Goal: Task Accomplishment & Management: Use online tool/utility

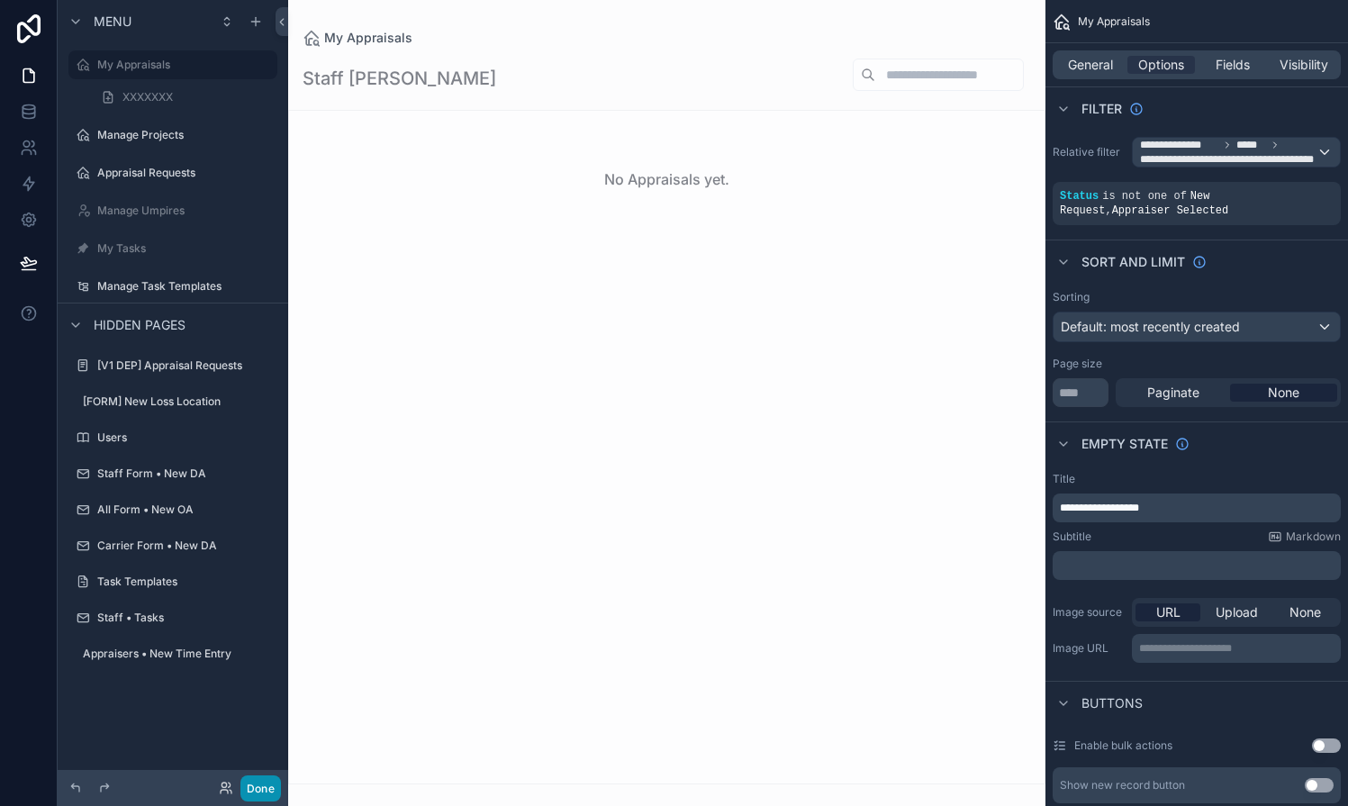
click at [274, 794] on button "Done" at bounding box center [260, 788] width 41 height 26
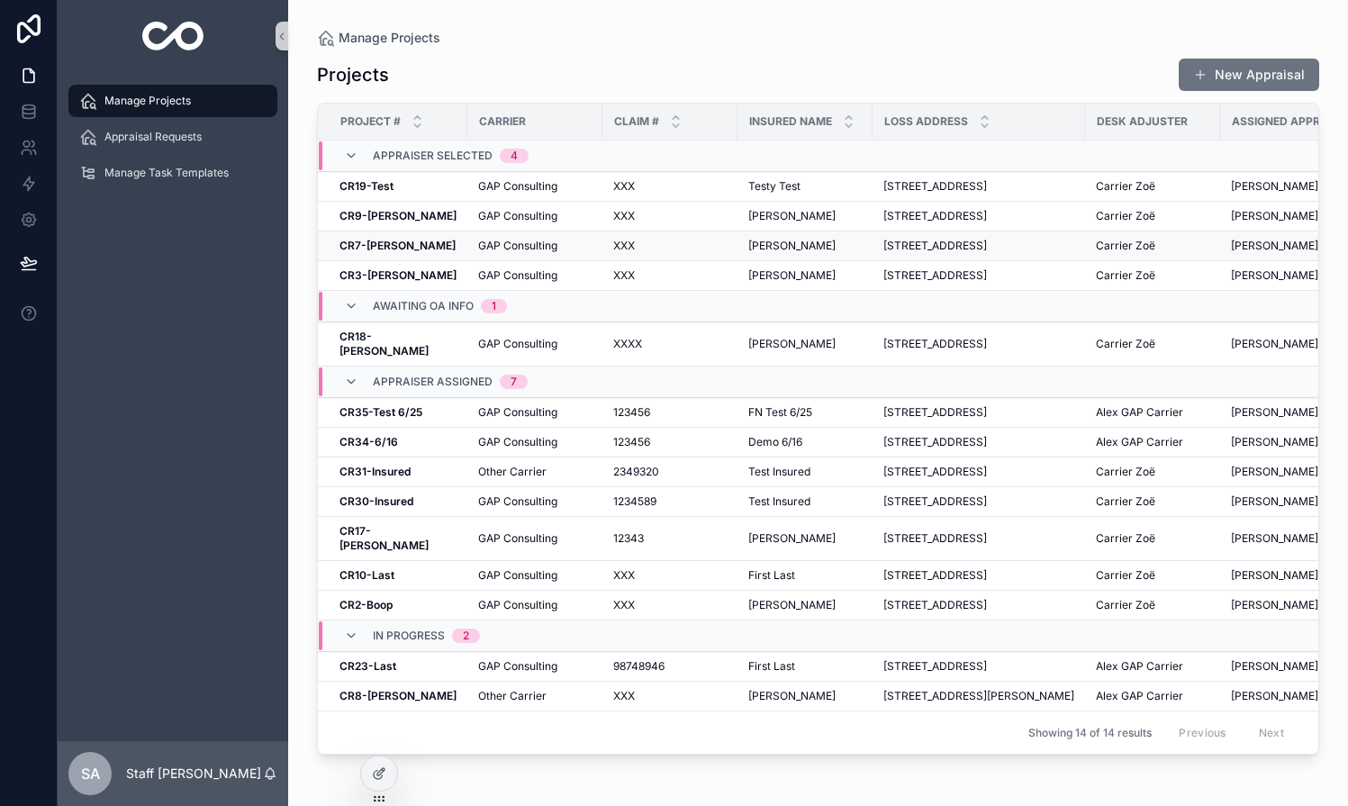
click at [444, 245] on td "CR7-[PERSON_NAME] CR7-[PERSON_NAME]" at bounding box center [392, 246] width 149 height 30
click at [514, 659] on span "GAP Consulting" at bounding box center [517, 666] width 79 height 14
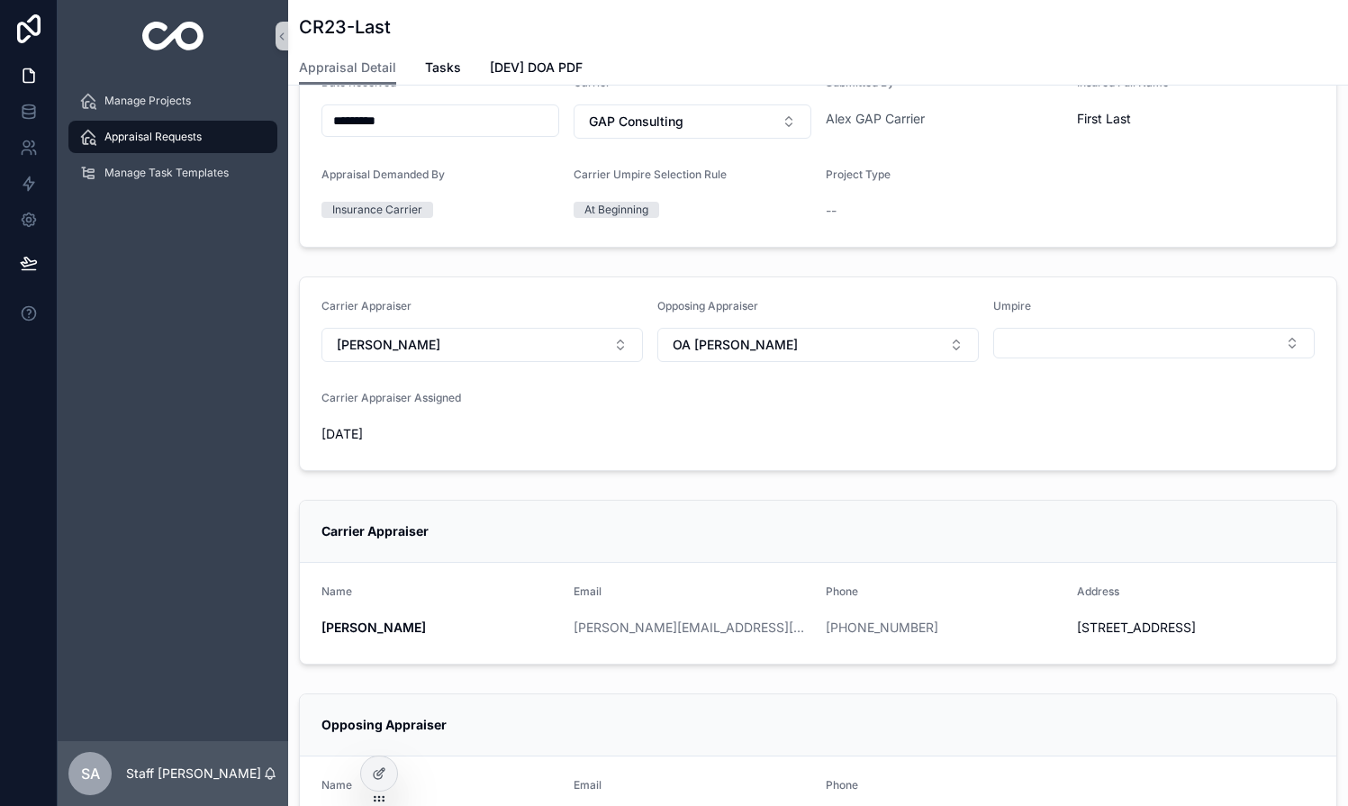
scroll to position [622, 0]
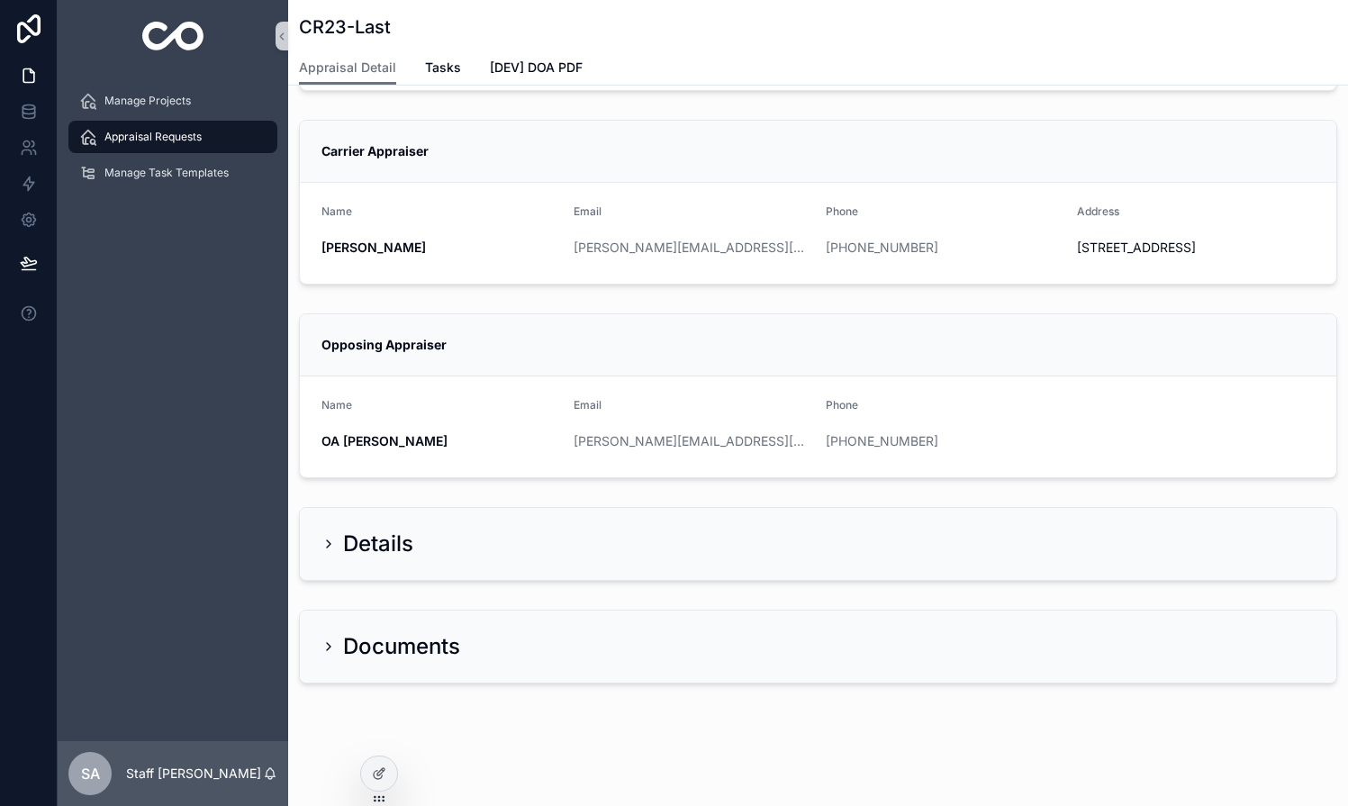
click at [432, 650] on h2 "Documents" at bounding box center [401, 646] width 117 height 29
click at [323, 646] on icon "scrollable content" at bounding box center [328, 646] width 14 height 14
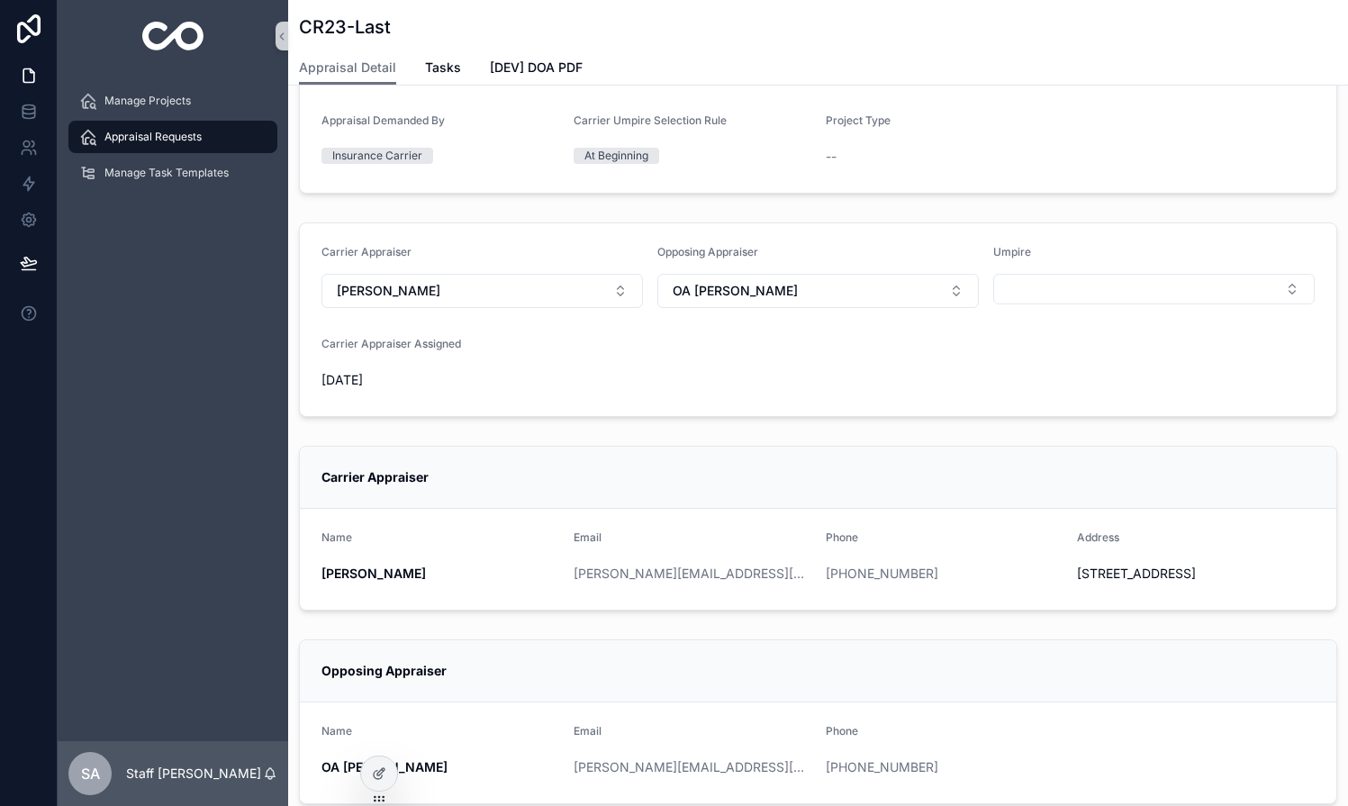
scroll to position [0, 0]
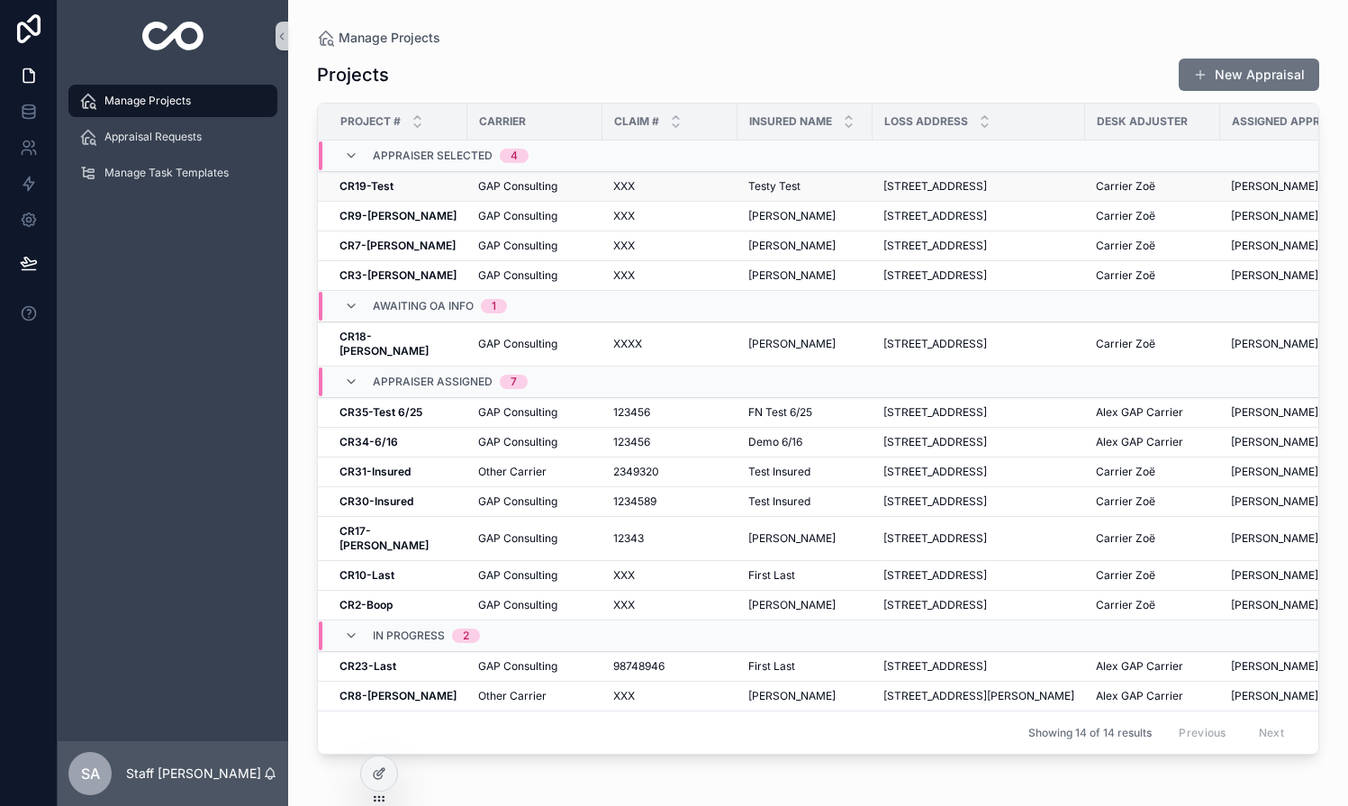
click at [496, 186] on span "GAP Consulting" at bounding box center [517, 186] width 79 height 14
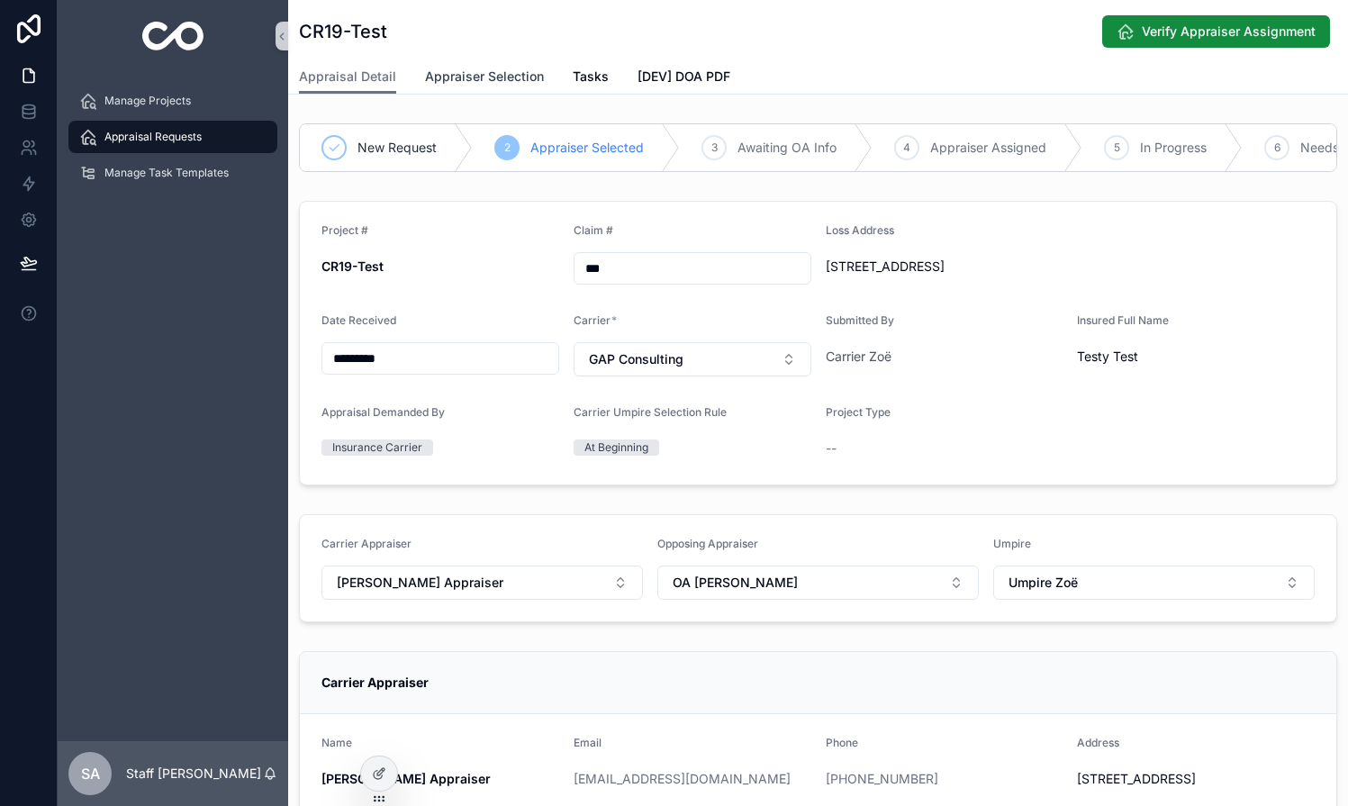
click at [506, 82] on span "Appraiser Selection" at bounding box center [484, 77] width 119 height 18
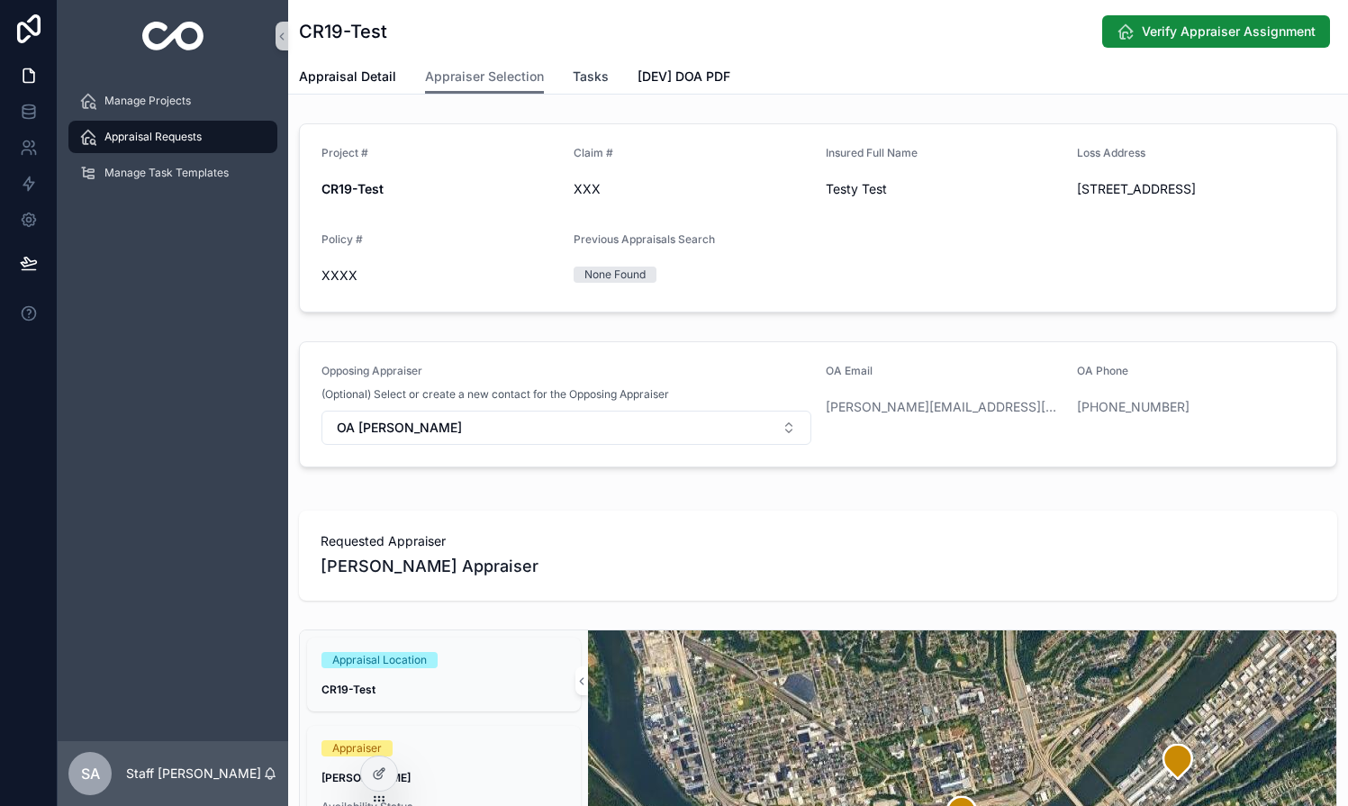
click at [588, 72] on span "Tasks" at bounding box center [591, 77] width 36 height 18
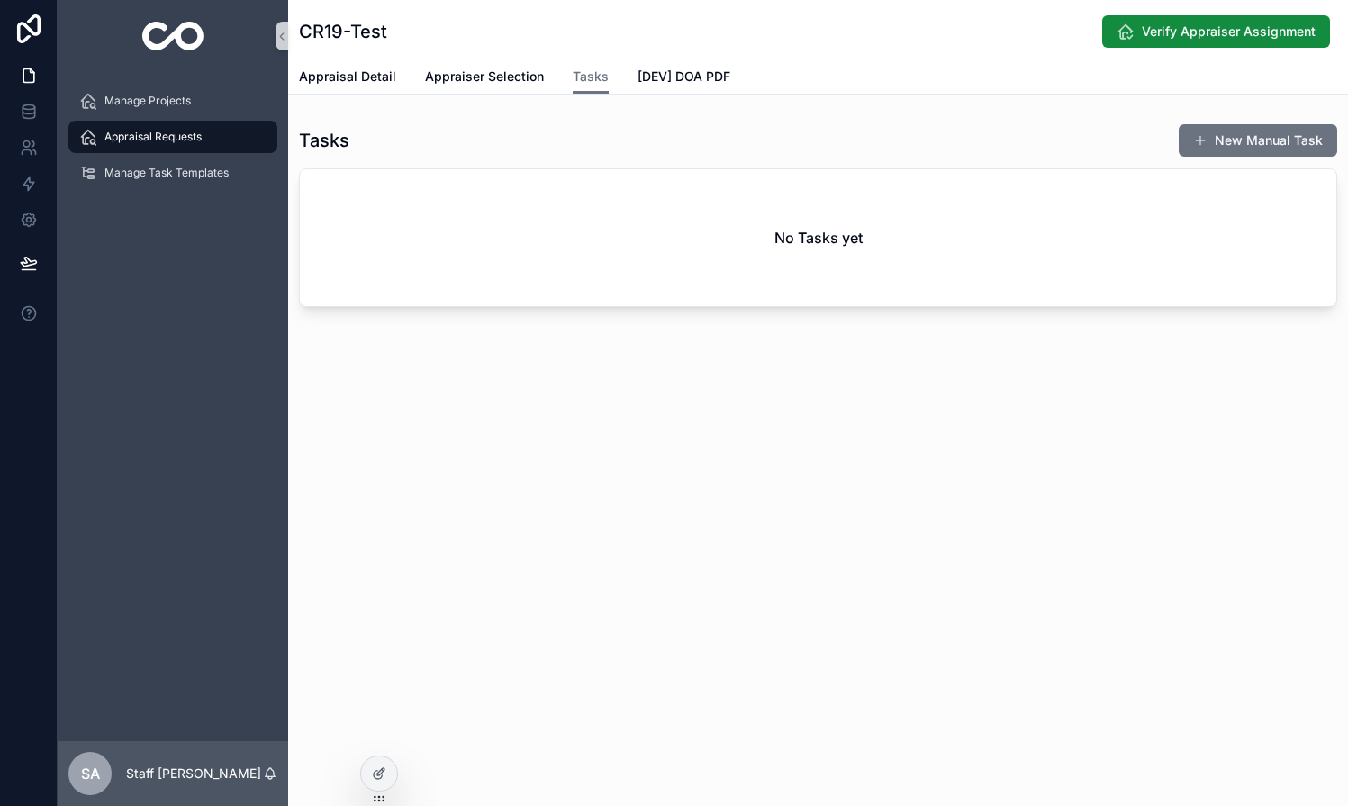
click at [200, 132] on span "Appraisal Requests" at bounding box center [152, 137] width 97 height 14
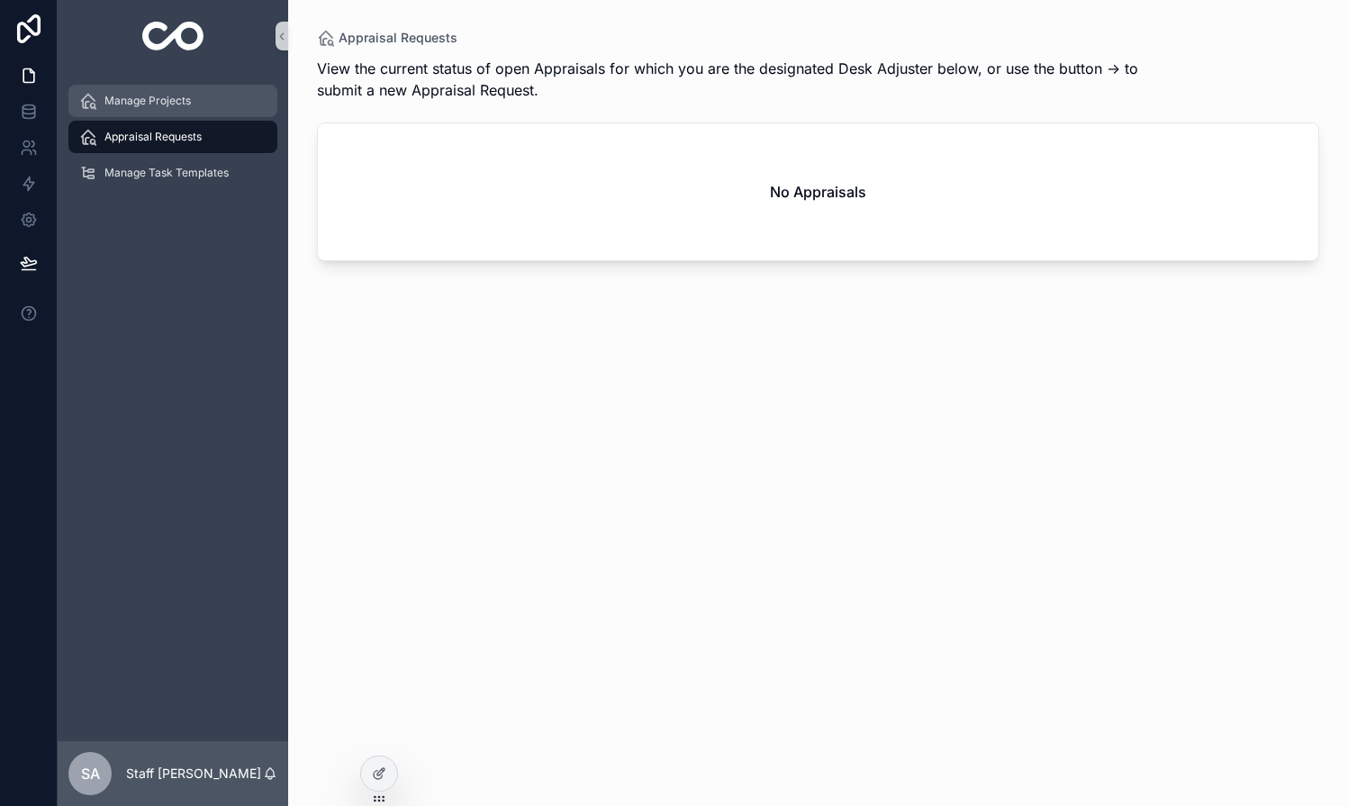
click at [174, 105] on span "Manage Projects" at bounding box center [147, 101] width 86 height 14
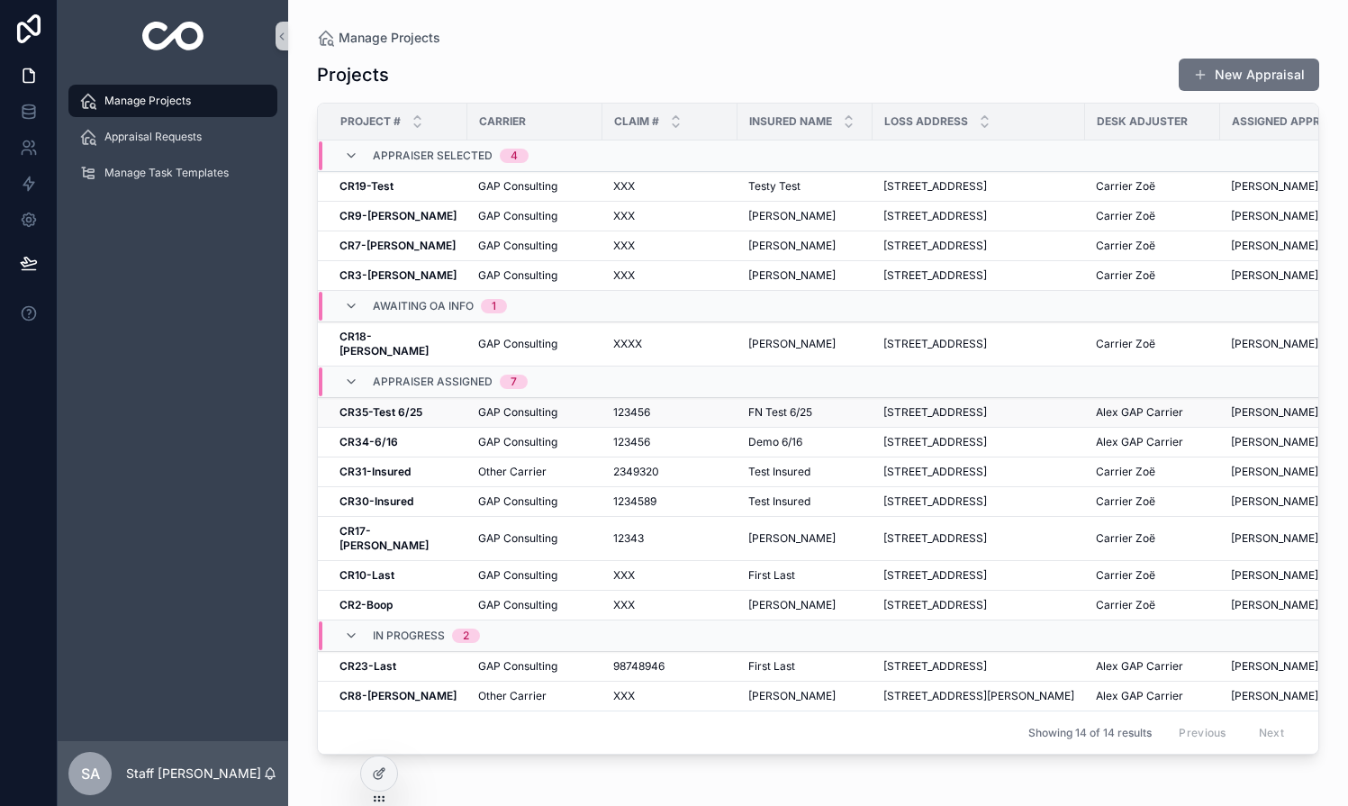
click at [498, 405] on span "GAP Consulting" at bounding box center [517, 412] width 79 height 14
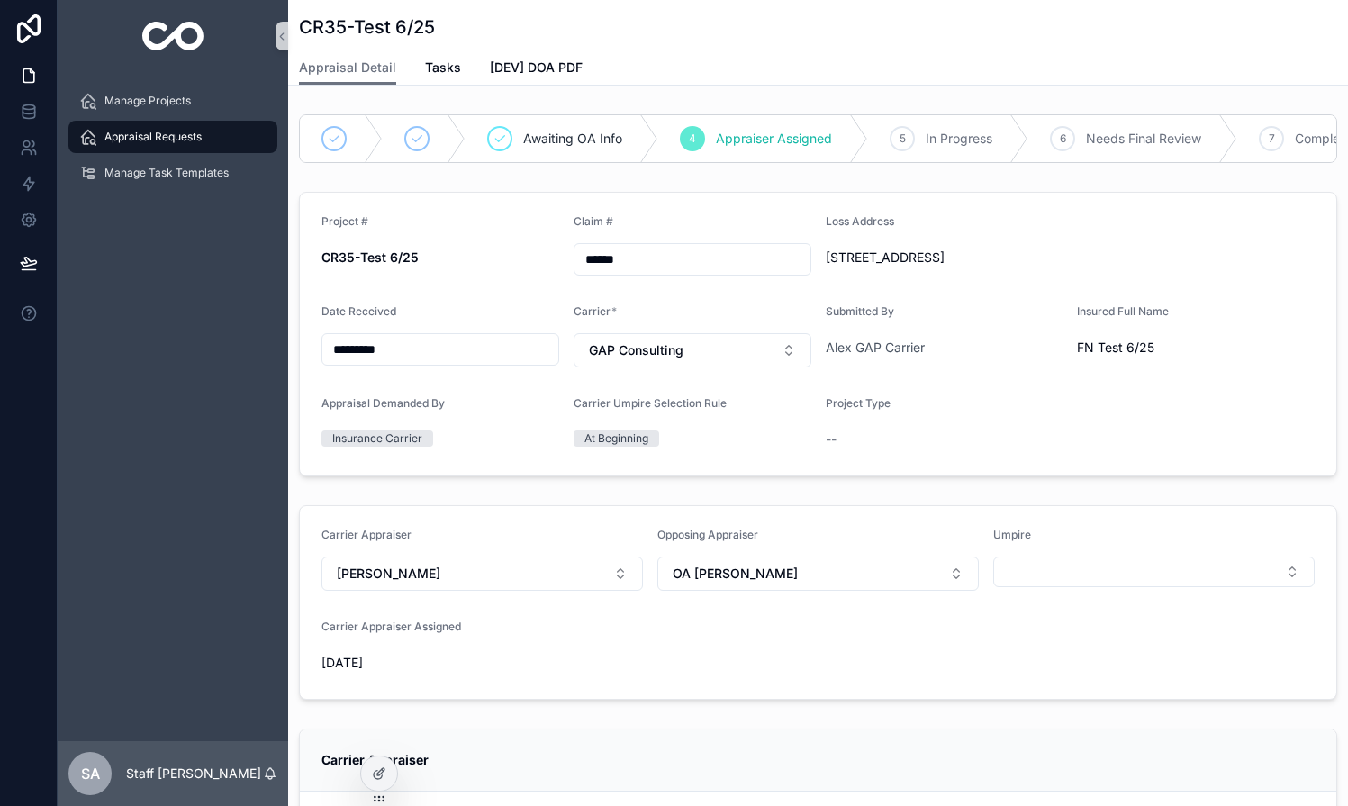
scroll to position [5, 0]
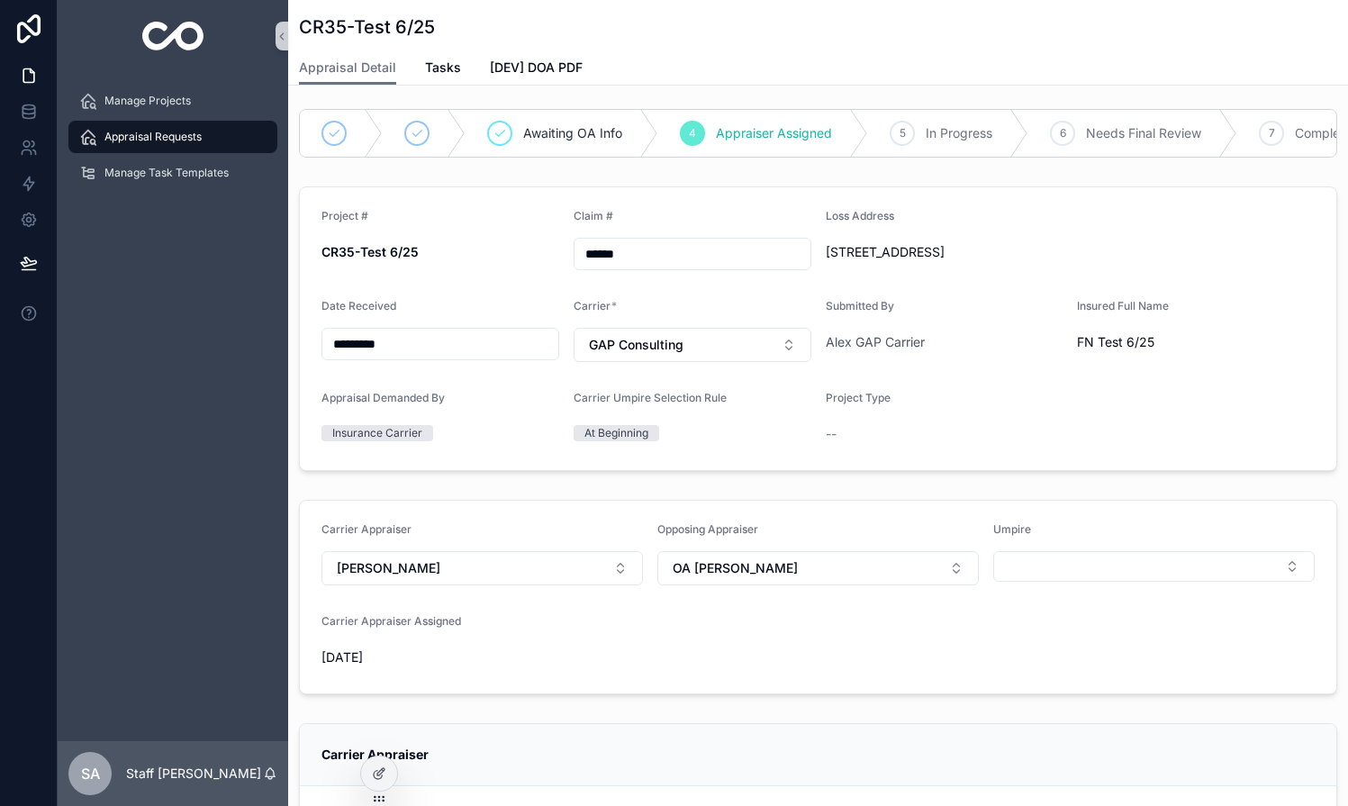
click at [193, 144] on div "Appraisal Requests" at bounding box center [172, 136] width 187 height 29
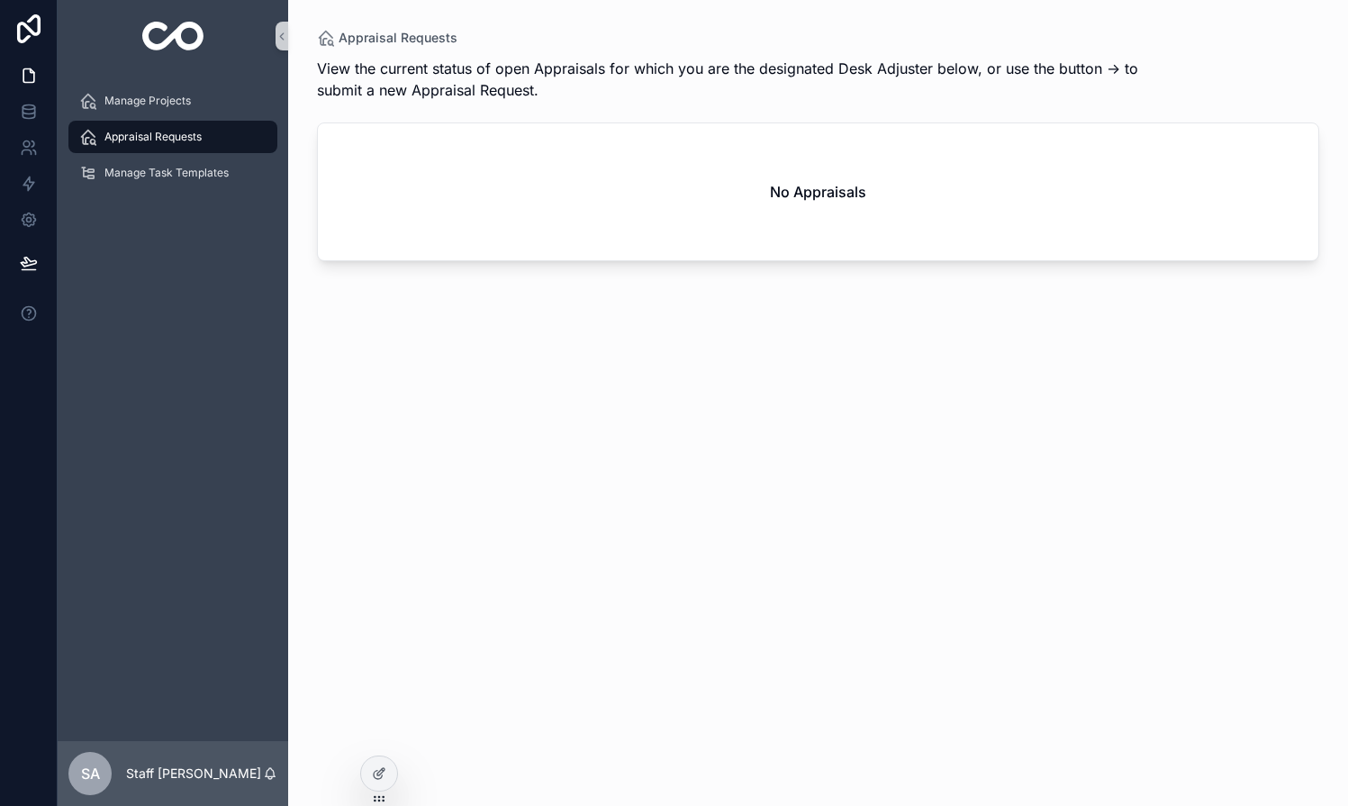
click at [161, 117] on div "Manage Projects" at bounding box center [173, 101] width 230 height 36
click at [161, 112] on div "Manage Projects" at bounding box center [172, 100] width 187 height 29
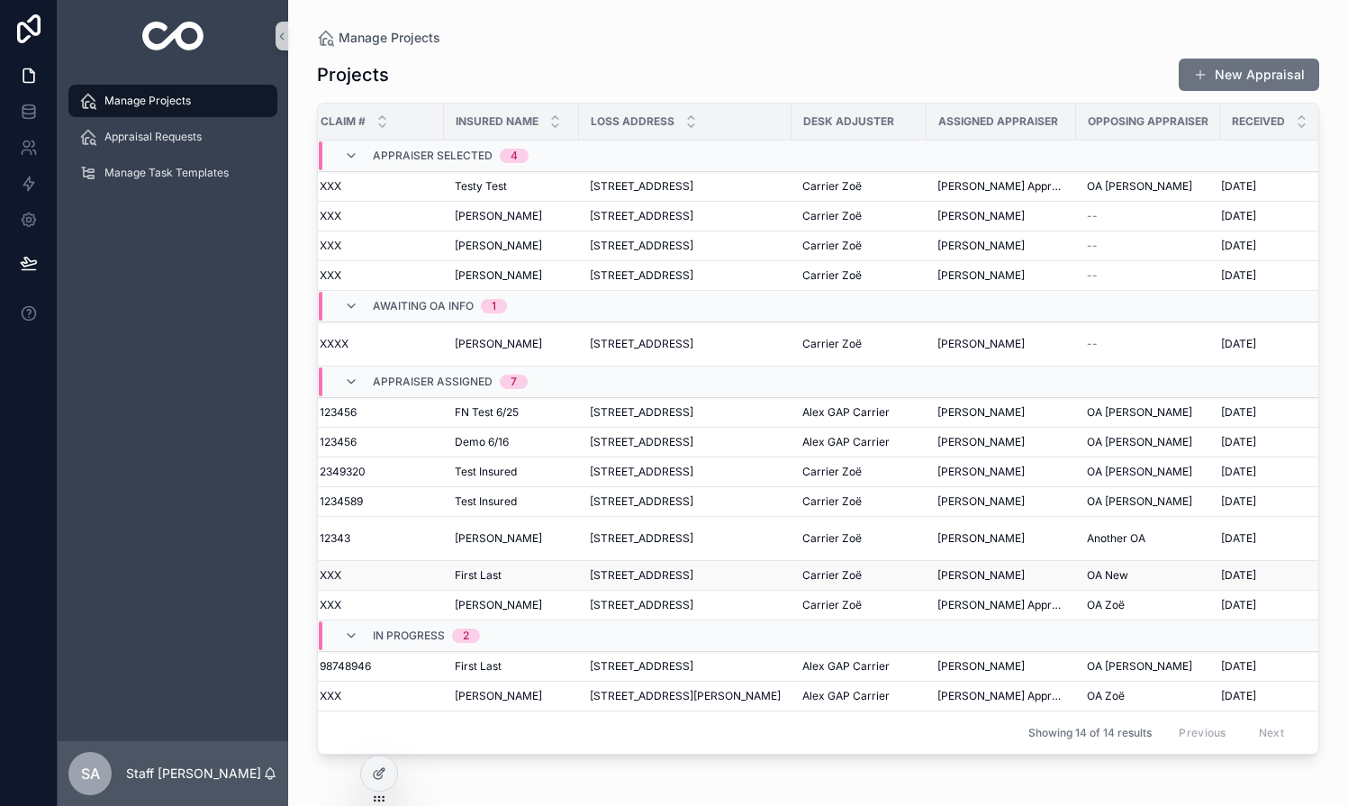
scroll to position [0, 317]
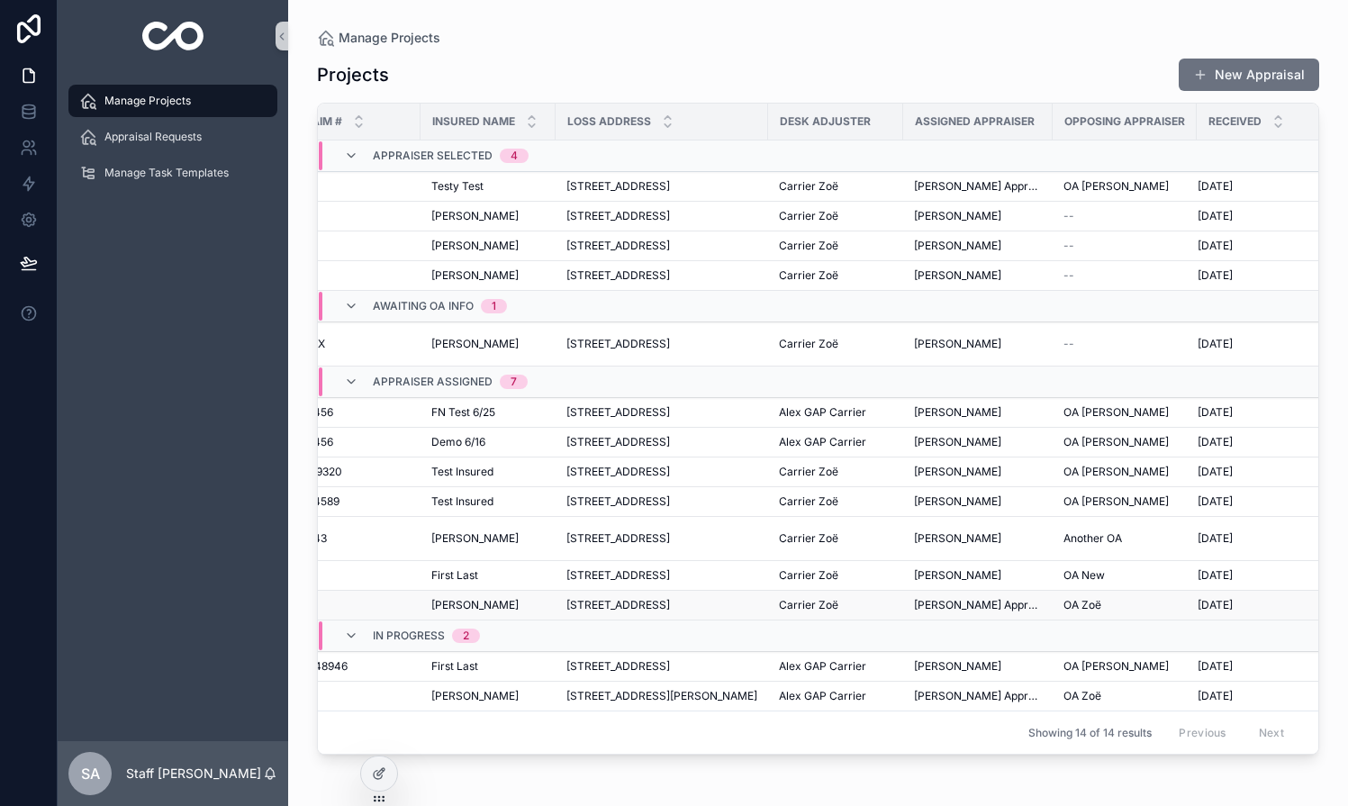
click at [566, 598] on span "[STREET_ADDRESS]" at bounding box center [618, 605] width 104 height 14
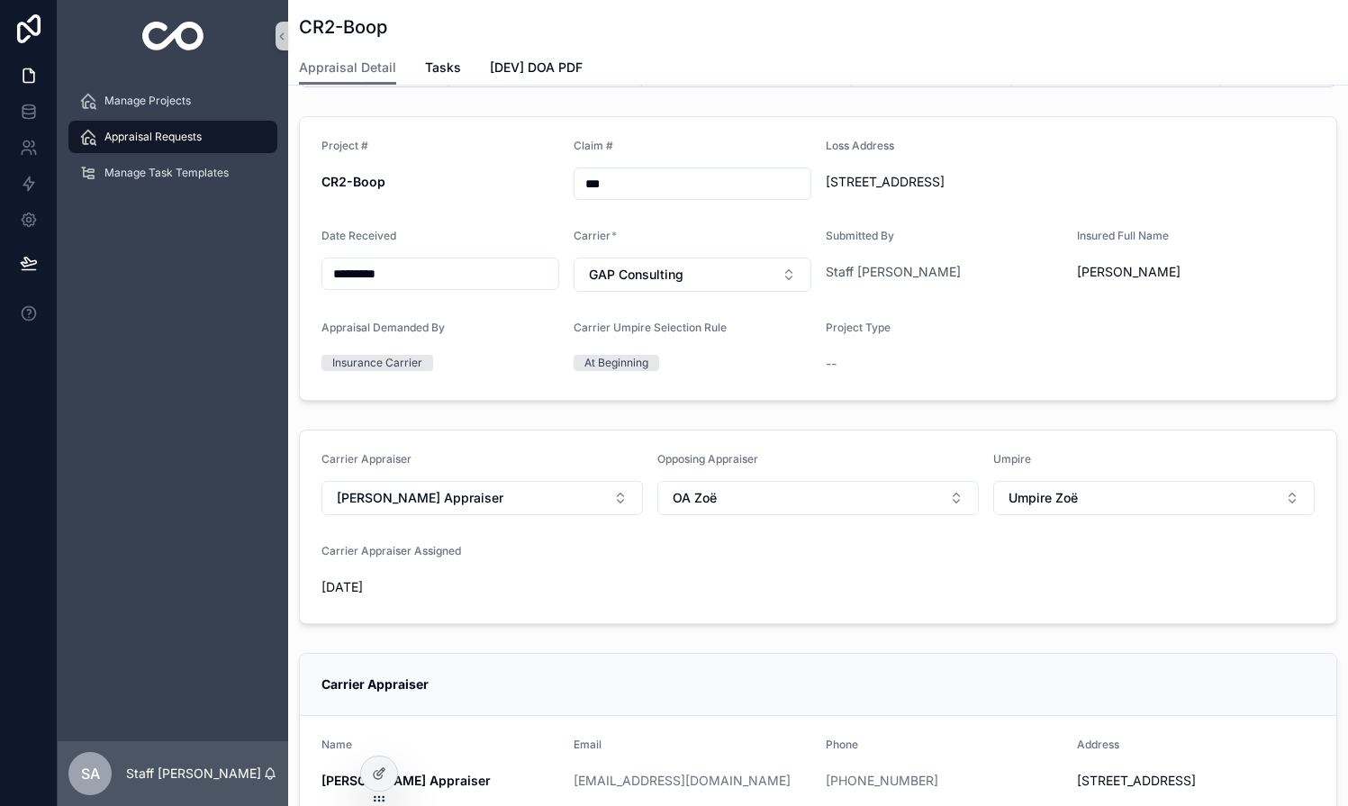
scroll to position [317, 0]
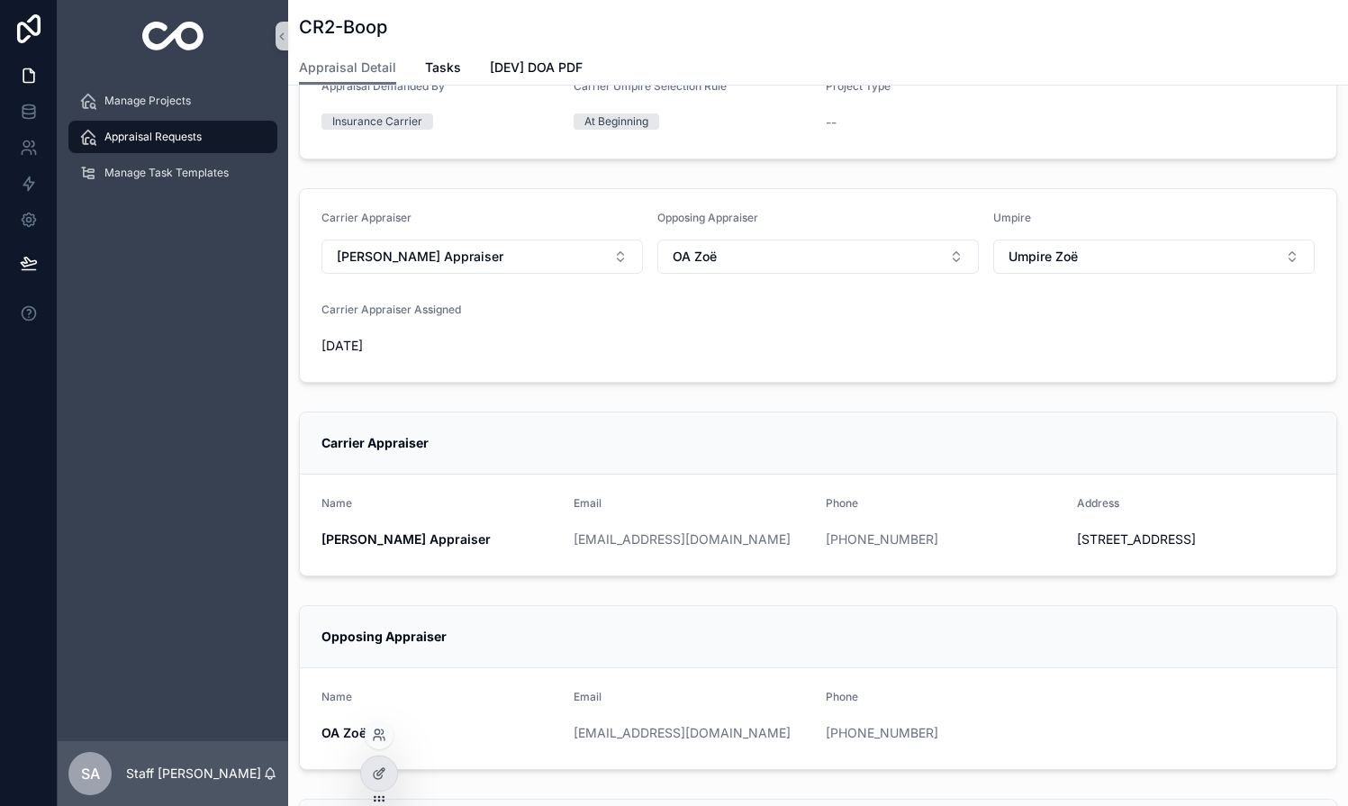
click at [387, 731] on div at bounding box center [379, 734] width 29 height 29
click at [379, 736] on icon at bounding box center [377, 738] width 7 height 4
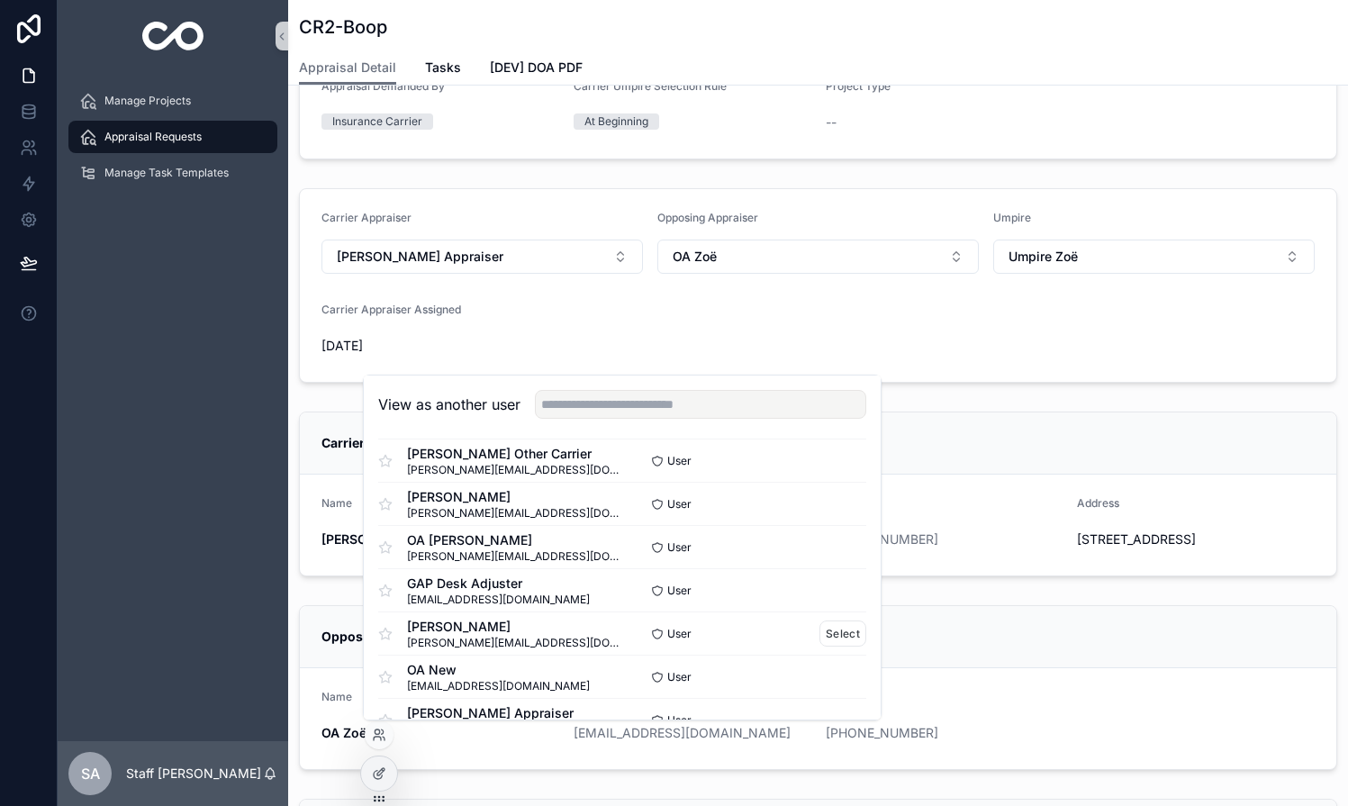
scroll to position [307, 0]
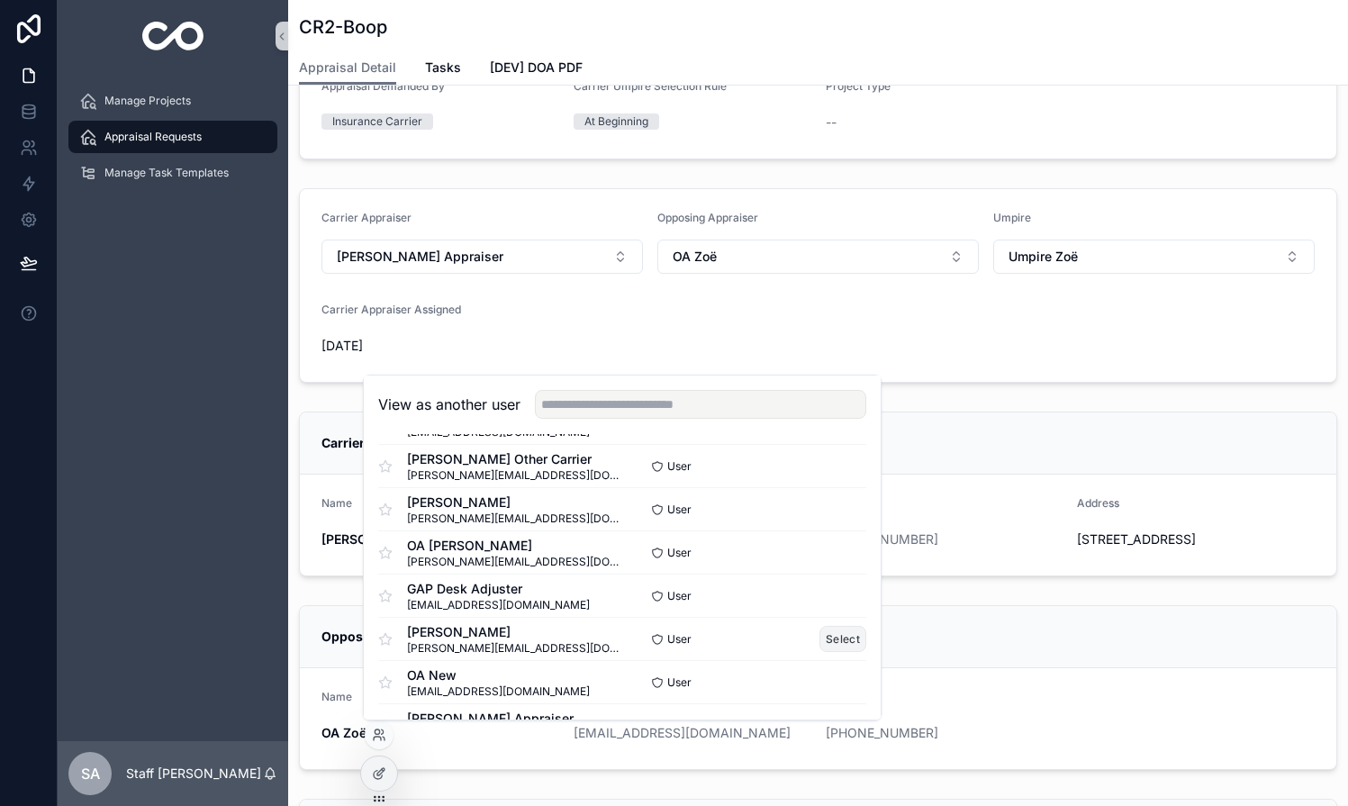
click at [819, 644] on button "Select" at bounding box center [842, 639] width 47 height 26
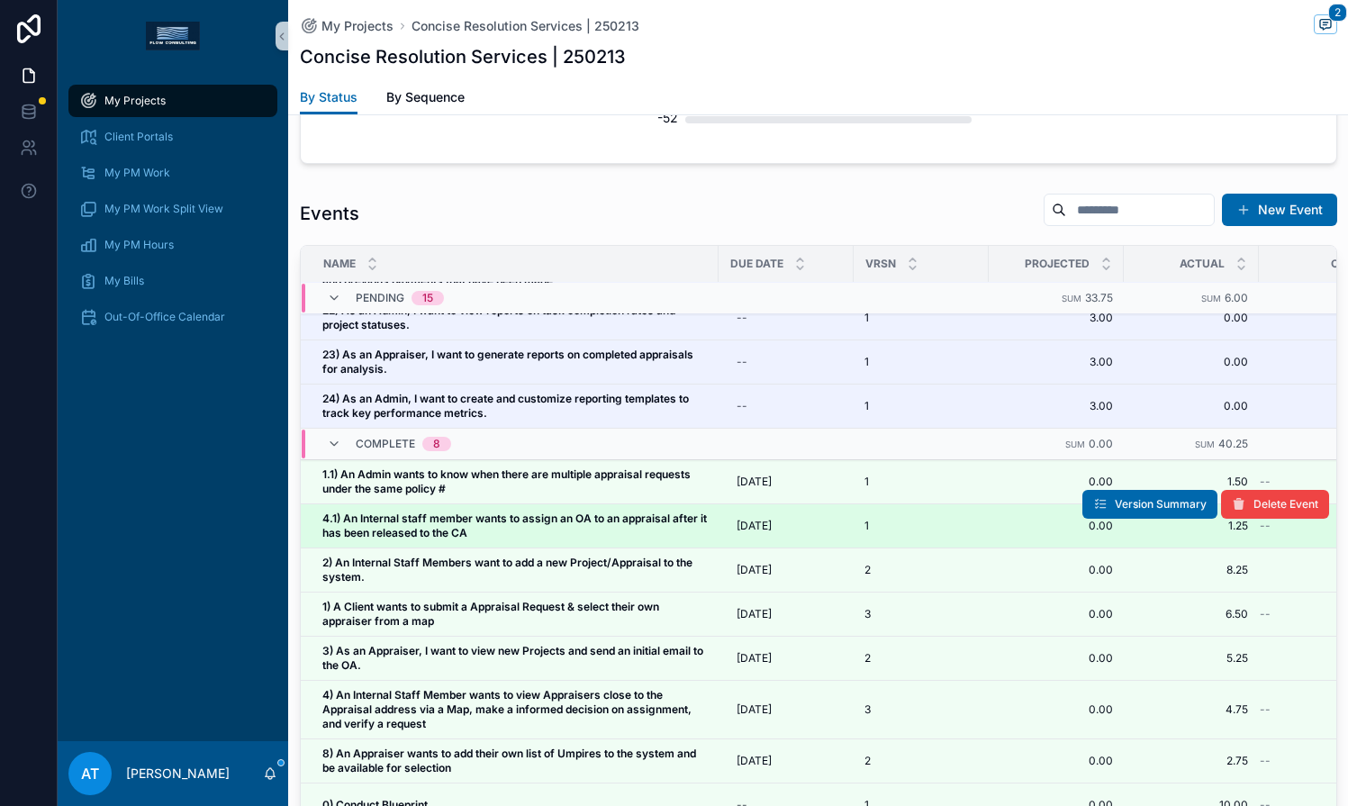
scroll to position [1751, 0]
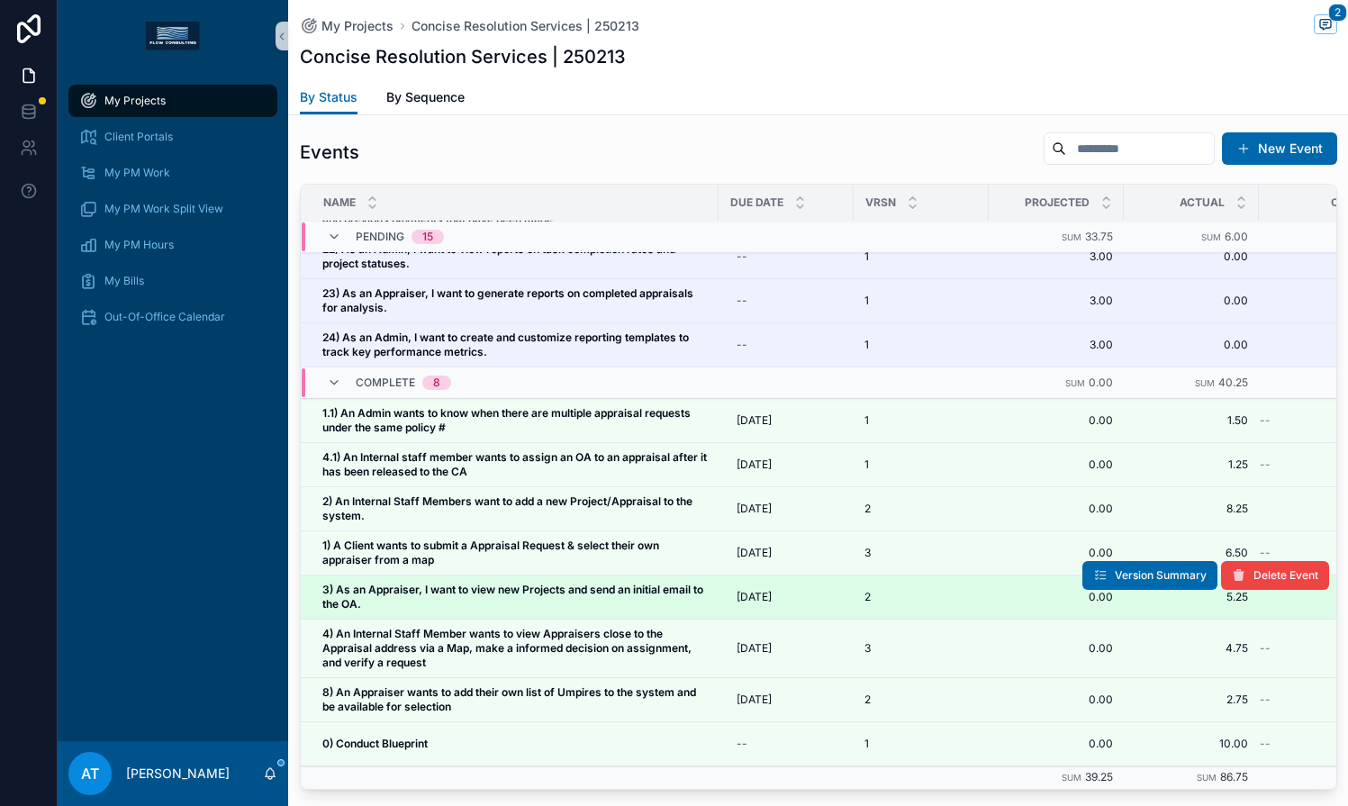
click at [543, 583] on span "3) As an Appraiser, I want to view new Projects and send an initial email to th…" at bounding box center [514, 597] width 385 height 29
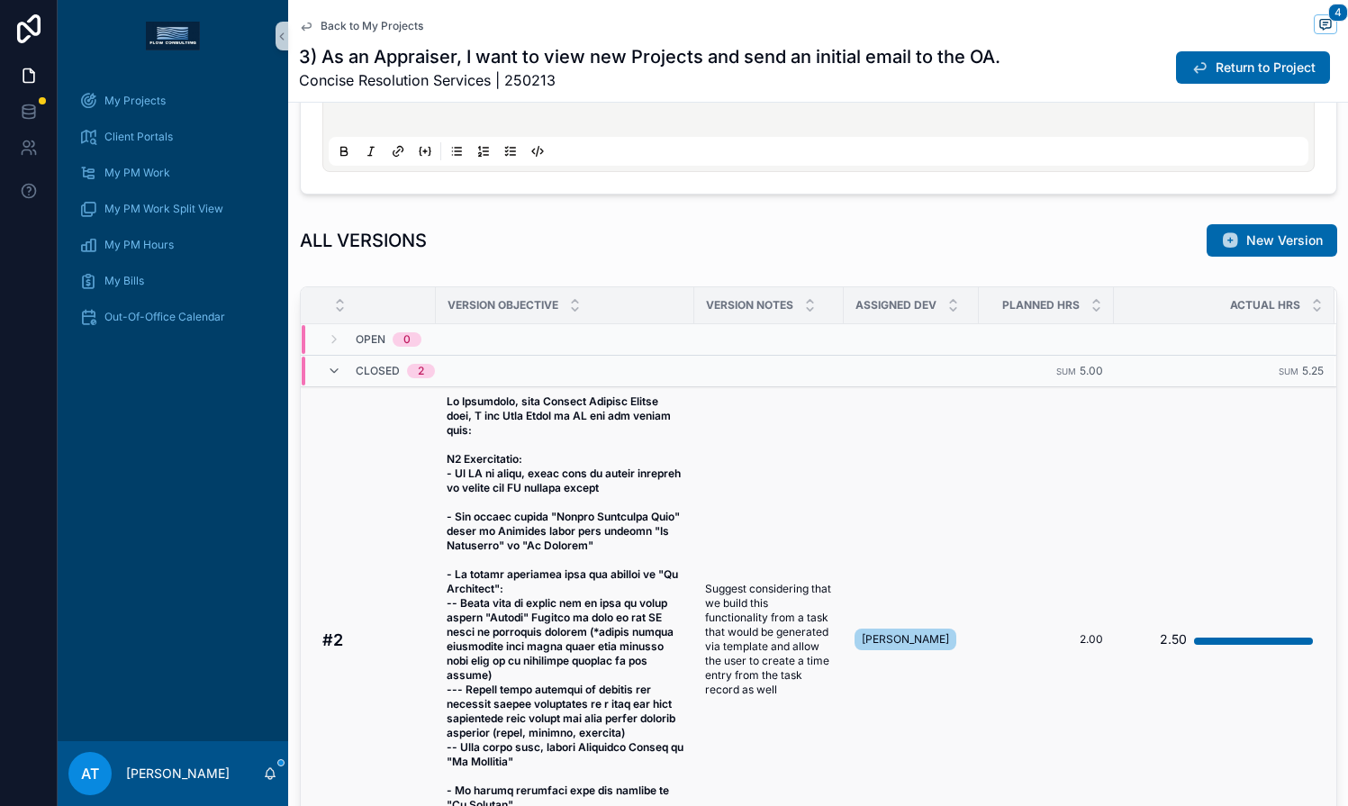
scroll to position [1122, 0]
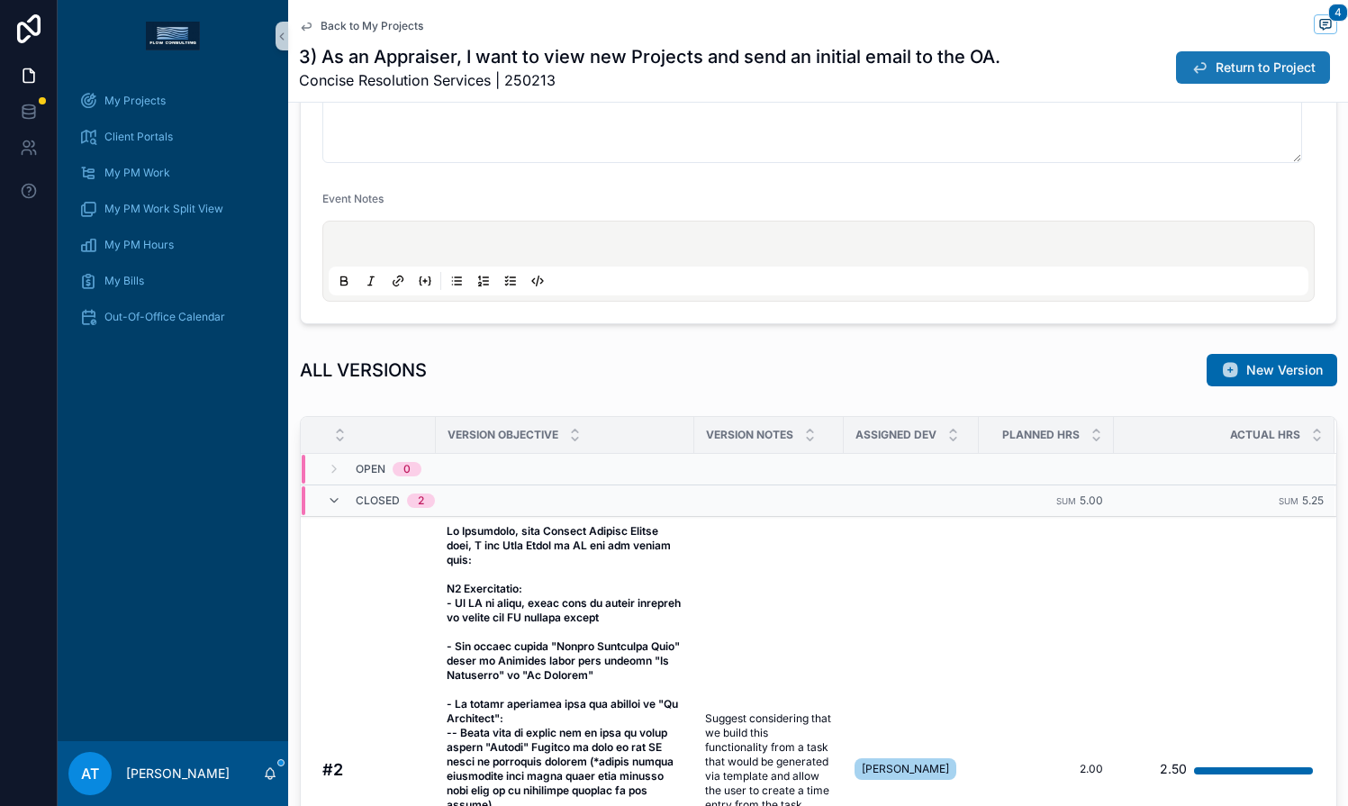
click at [1224, 78] on button "Return to Project" at bounding box center [1253, 67] width 154 height 32
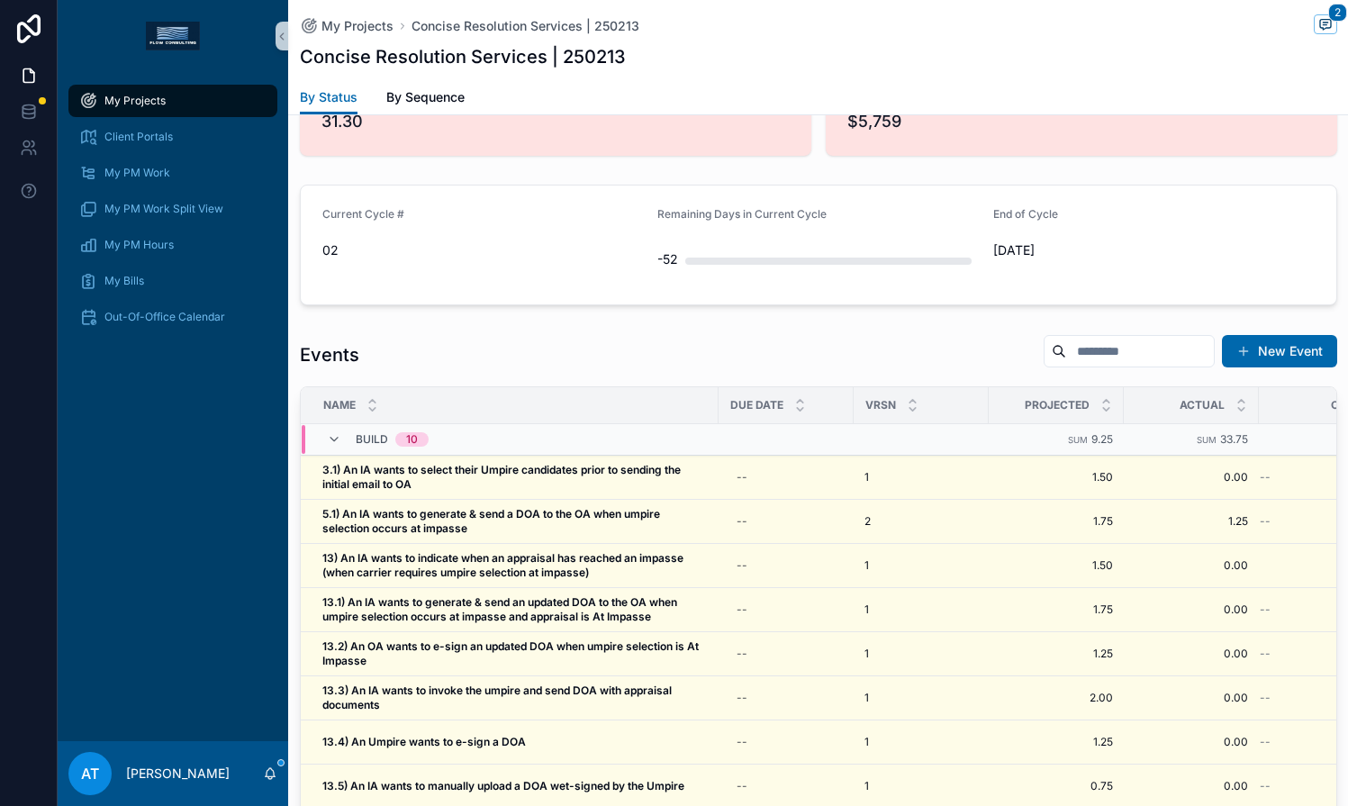
scroll to position [175, 0]
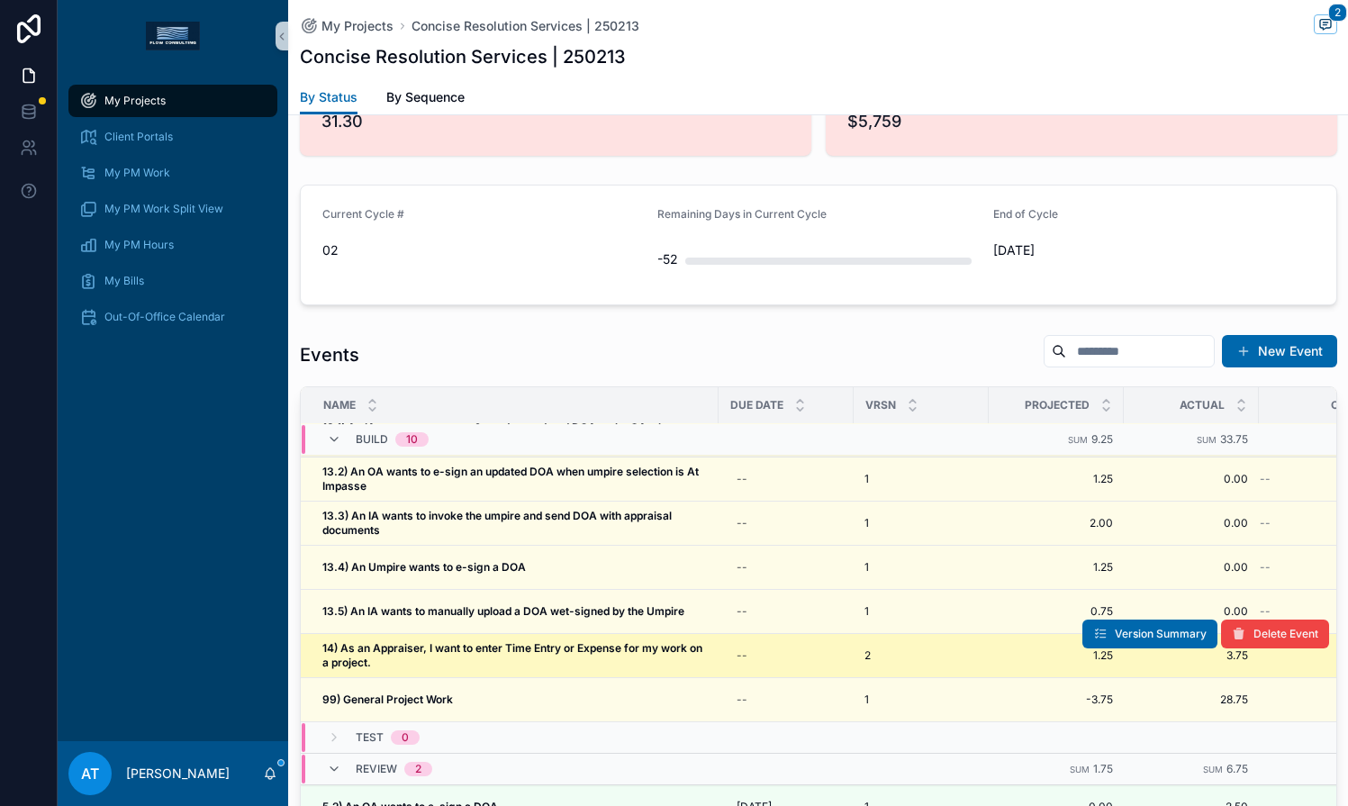
click at [599, 657] on span "14) As an Appraiser, I want to enter Time Entry or Expense for my work on a pro…" at bounding box center [514, 655] width 385 height 29
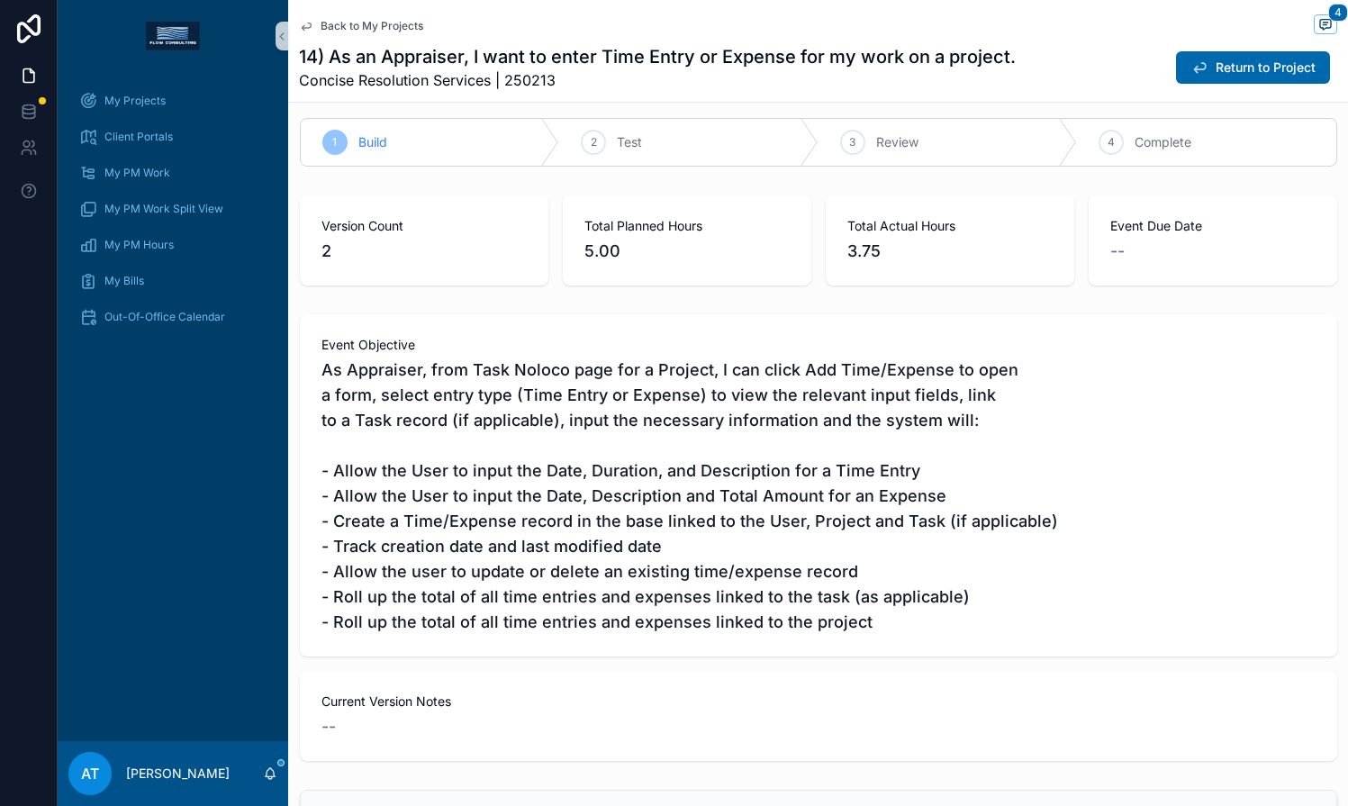
scroll to position [23, 0]
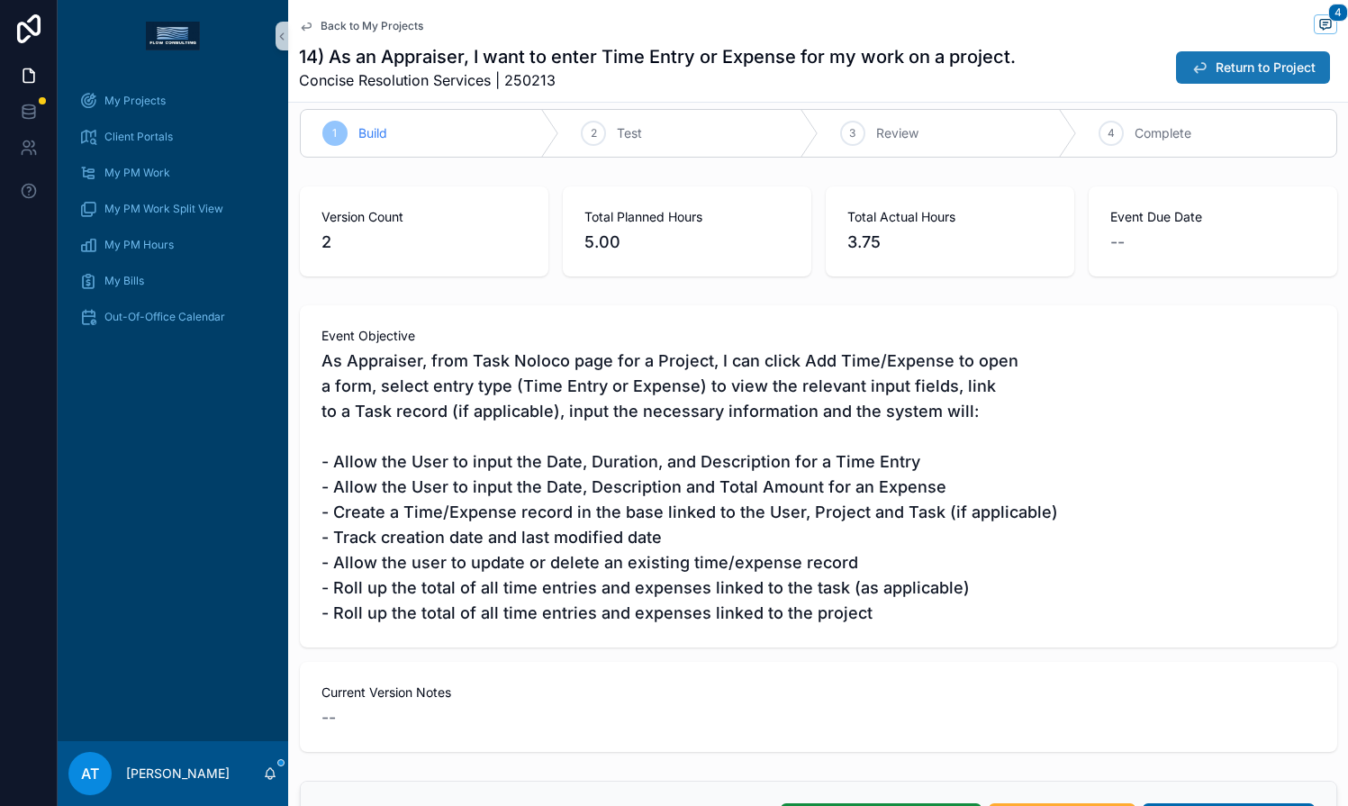
click at [1198, 77] on button "Return to Project" at bounding box center [1253, 67] width 154 height 32
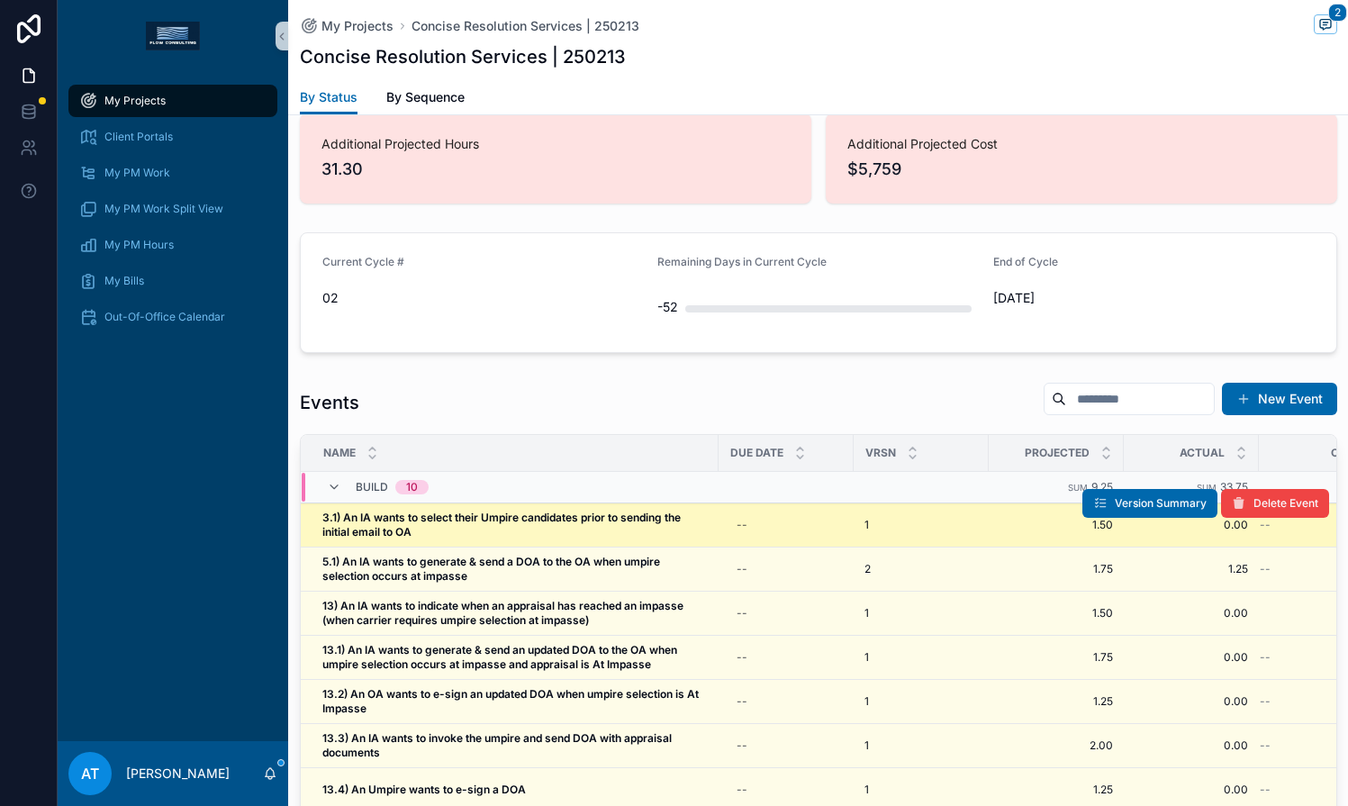
scroll to position [1839, 0]
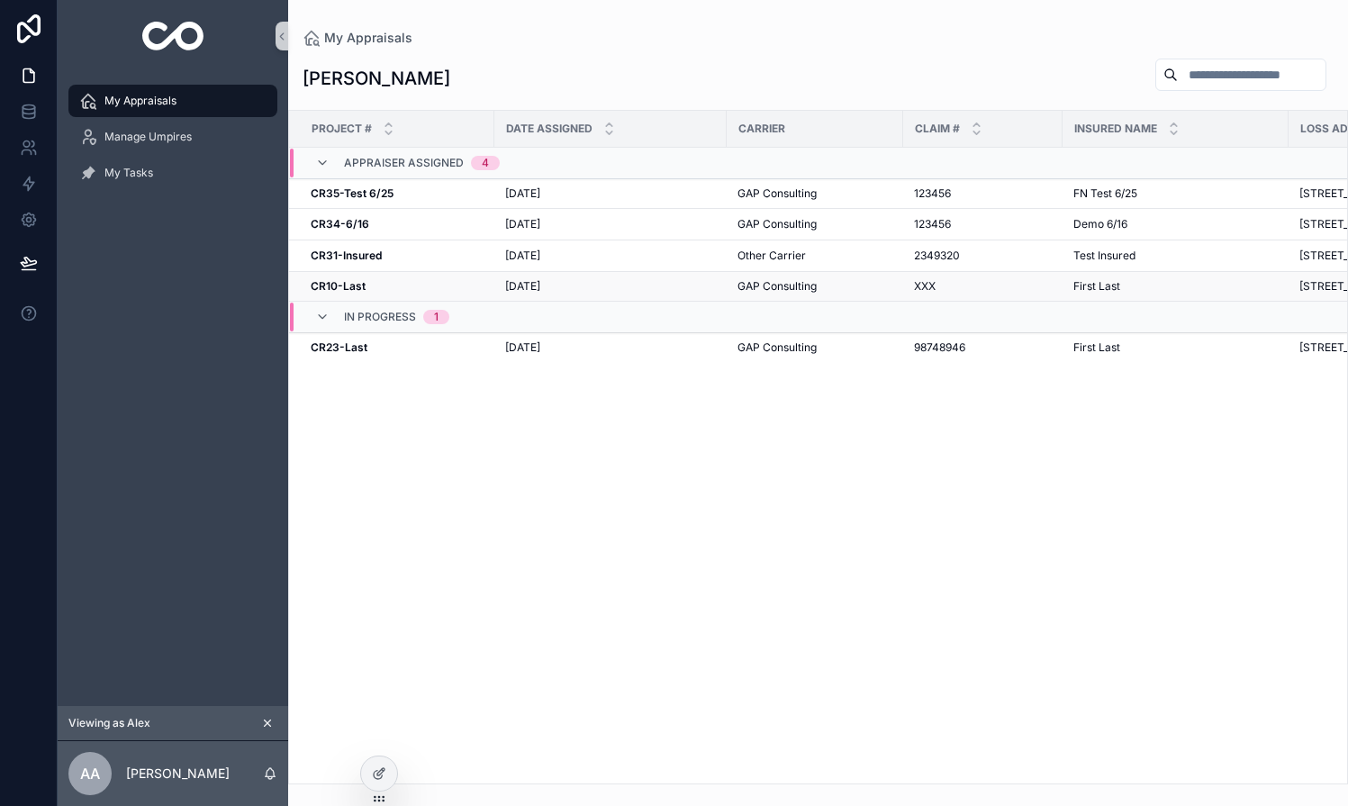
click at [445, 286] on div "CR10-Last CR10-Last" at bounding box center [397, 286] width 173 height 14
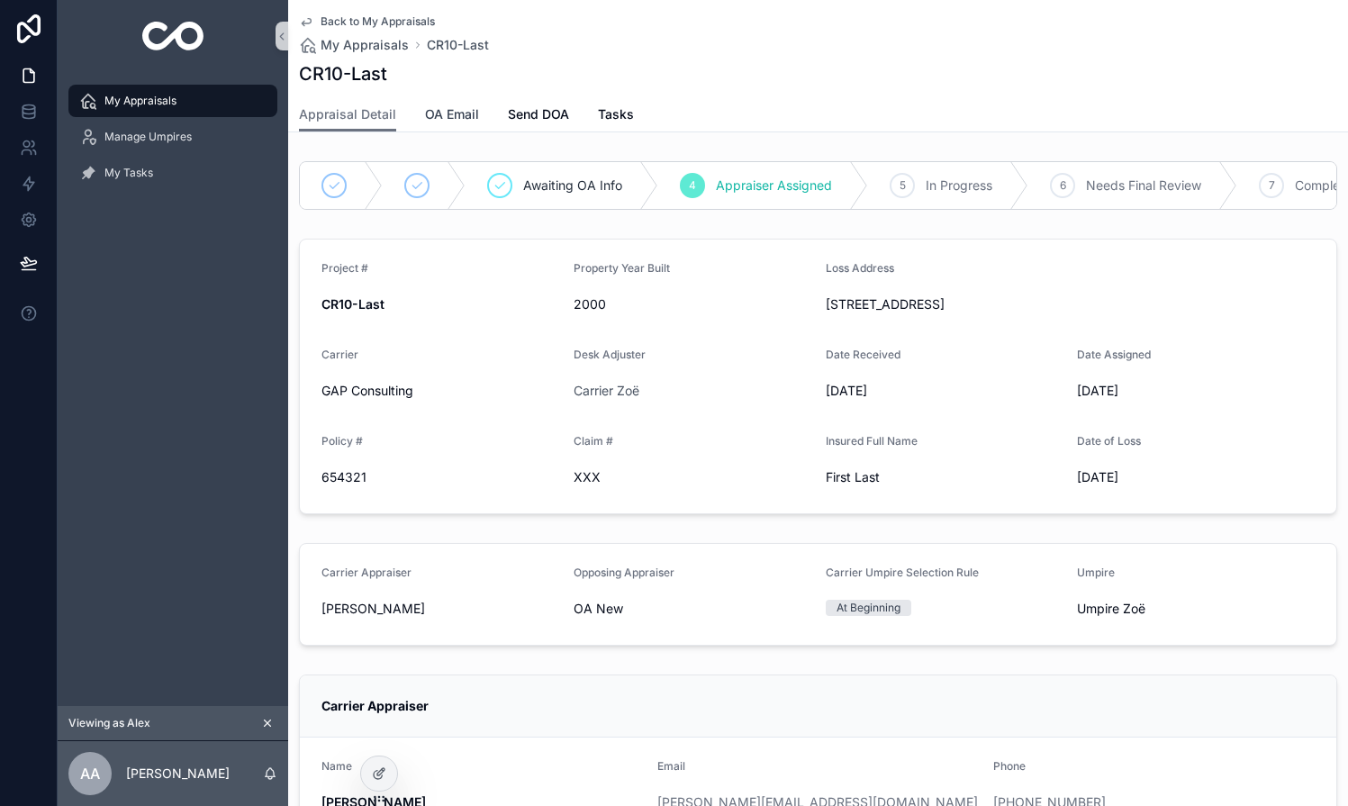
click at [459, 121] on span "OA Email" at bounding box center [452, 114] width 54 height 18
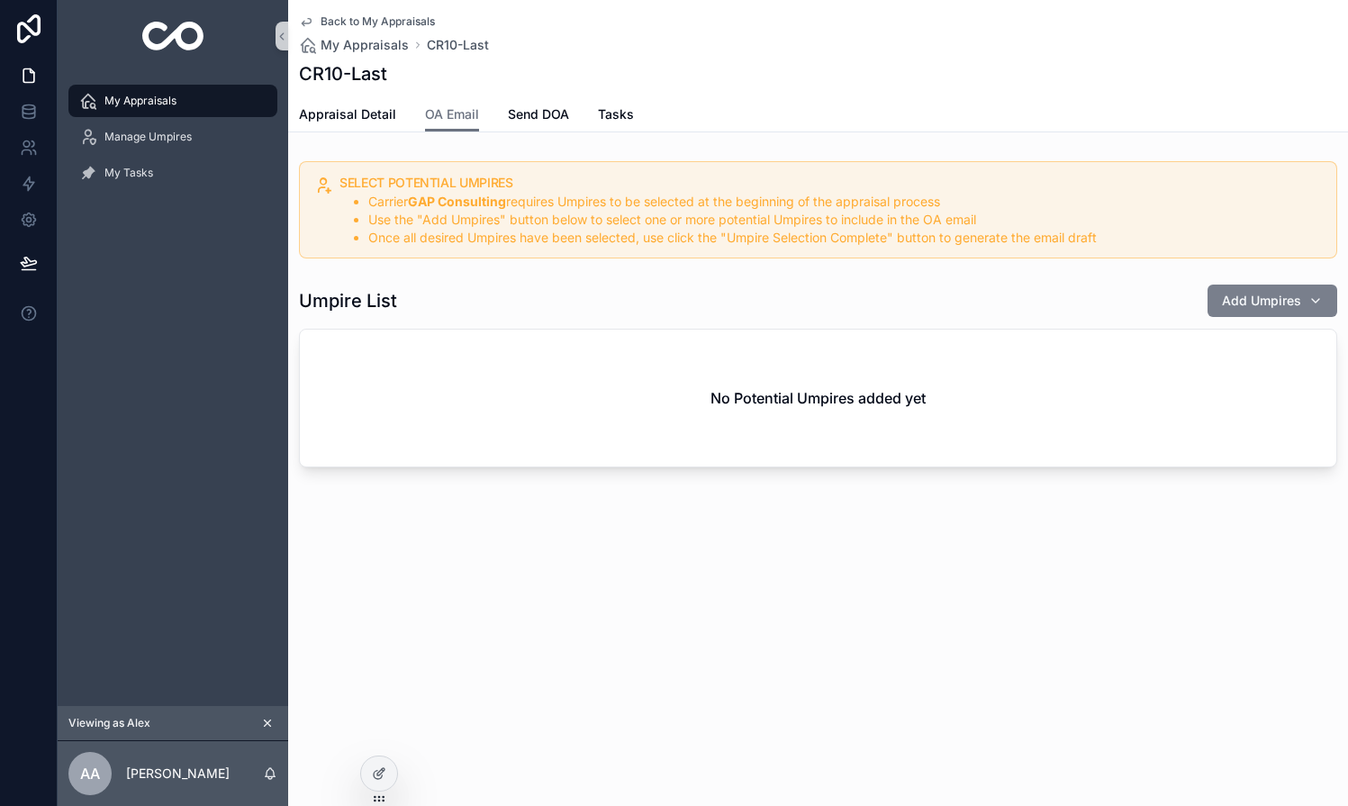
click at [1305, 299] on div "Add Umpires" at bounding box center [1272, 301] width 101 height 18
click at [1217, 371] on div "[PERSON_NAME]" at bounding box center [1235, 372] width 216 height 29
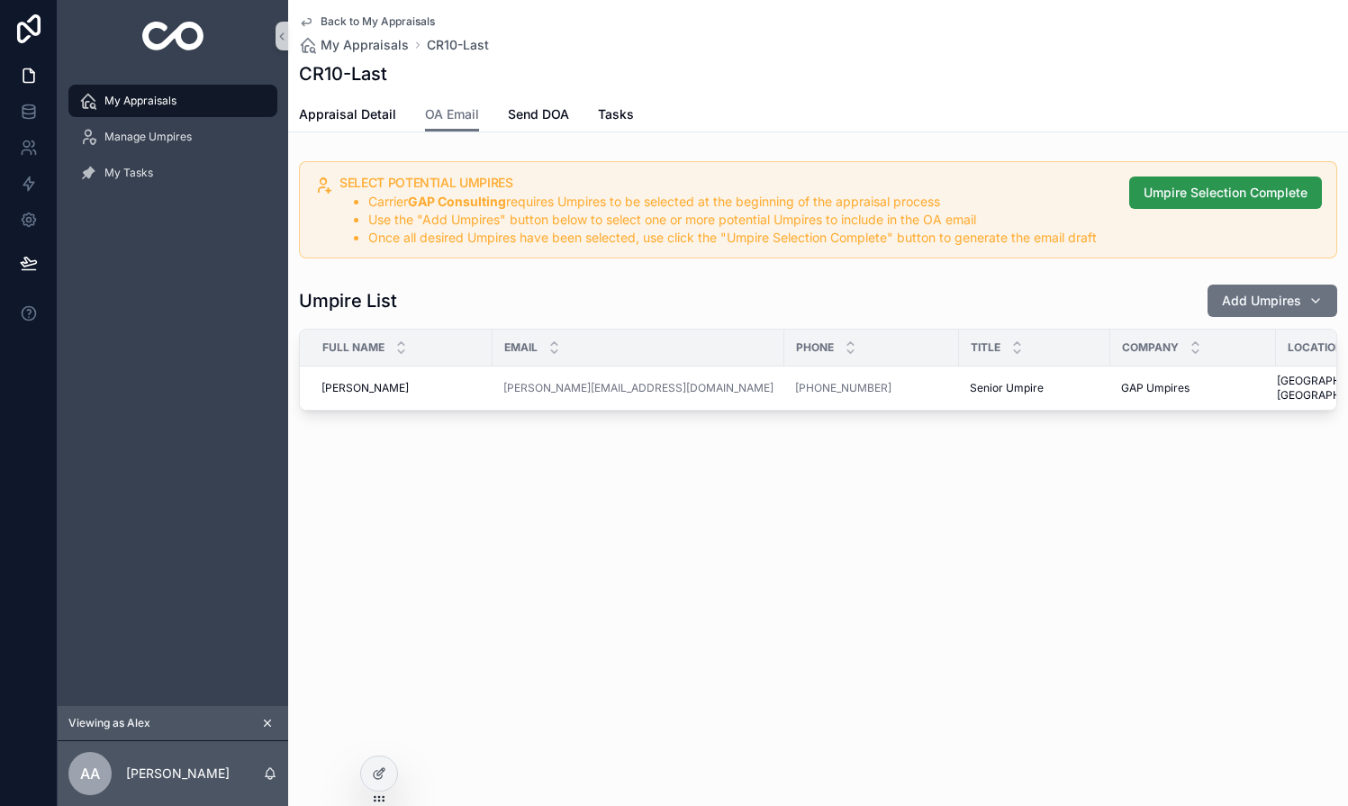
click at [1188, 198] on span "Umpire Selection Complete" at bounding box center [1225, 193] width 164 height 18
